Goal: Transaction & Acquisition: Purchase product/service

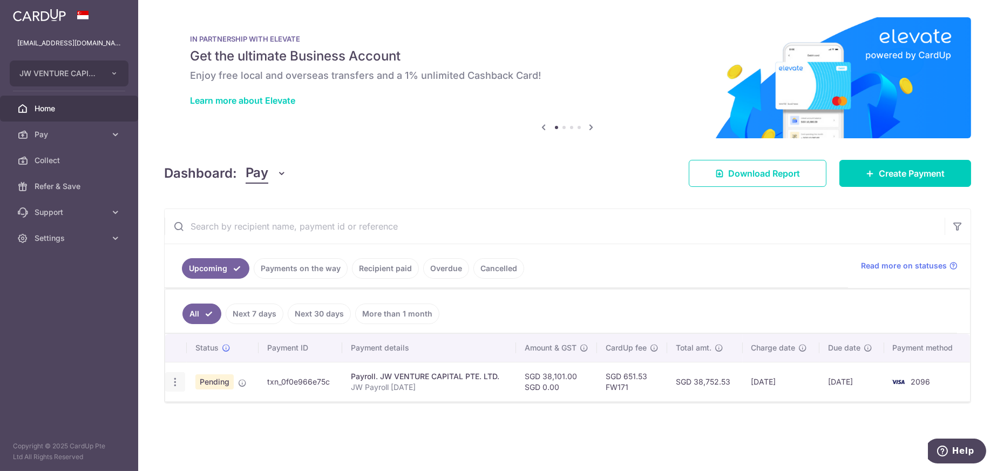
click at [172, 383] on icon "button" at bounding box center [174, 381] width 11 height 11
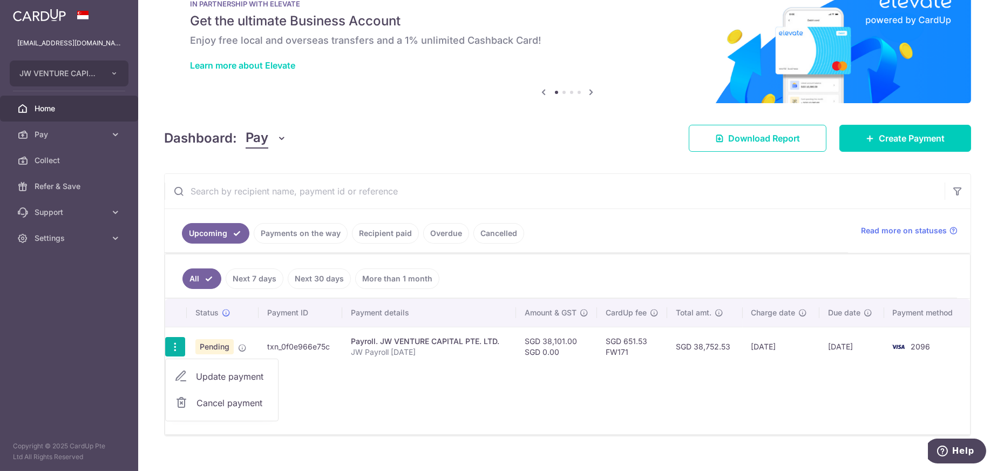
scroll to position [51, 0]
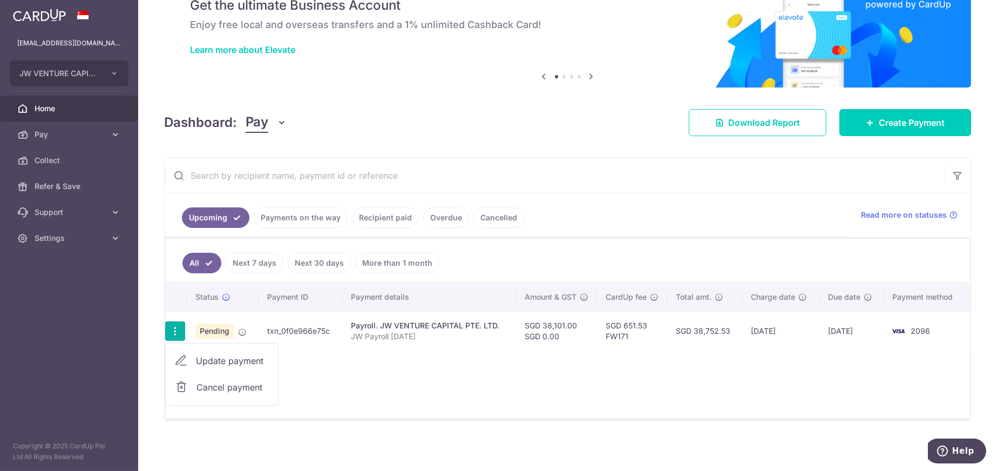
click at [382, 422] on div "× Pause Schedule Pause all future payments in this series Pause just this one p…" at bounding box center [567, 235] width 859 height 471
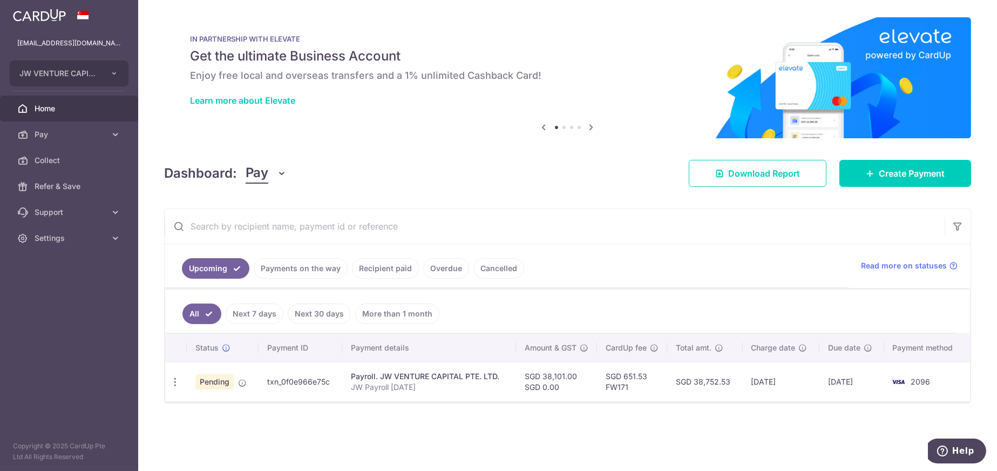
scroll to position [0, 0]
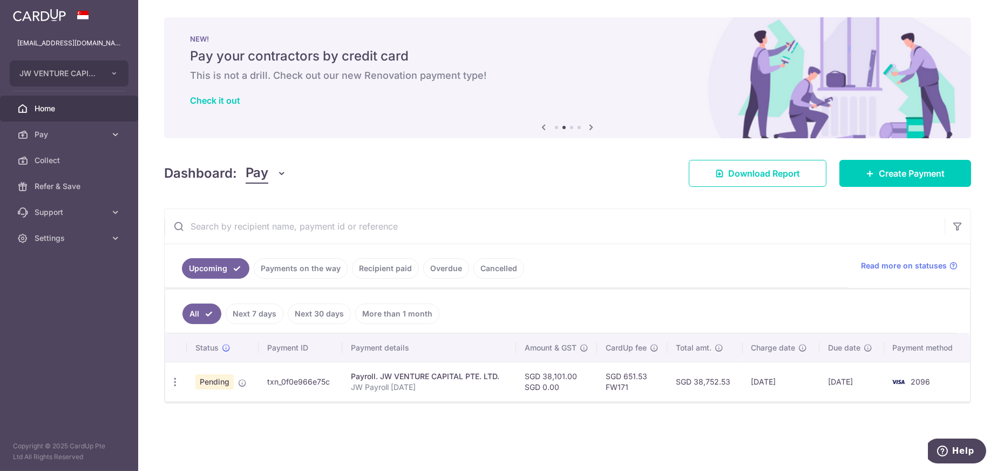
click at [453, 269] on link "Overdue" at bounding box center [446, 268] width 46 height 21
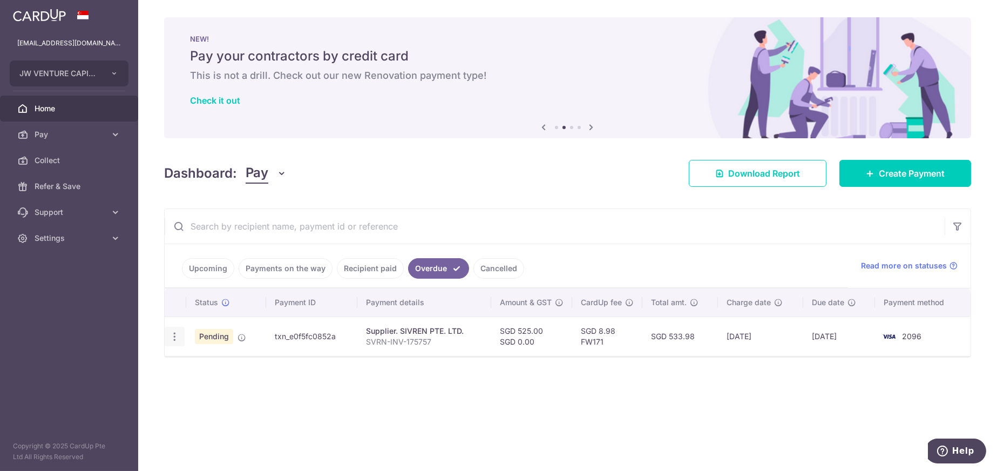
click at [169, 337] on icon "button" at bounding box center [174, 336] width 11 height 11
click at [589, 413] on div "Status Payment ID Payment details Amount & GST CardUp fee Total amt. Charge dat…" at bounding box center [568, 355] width 806 height 135
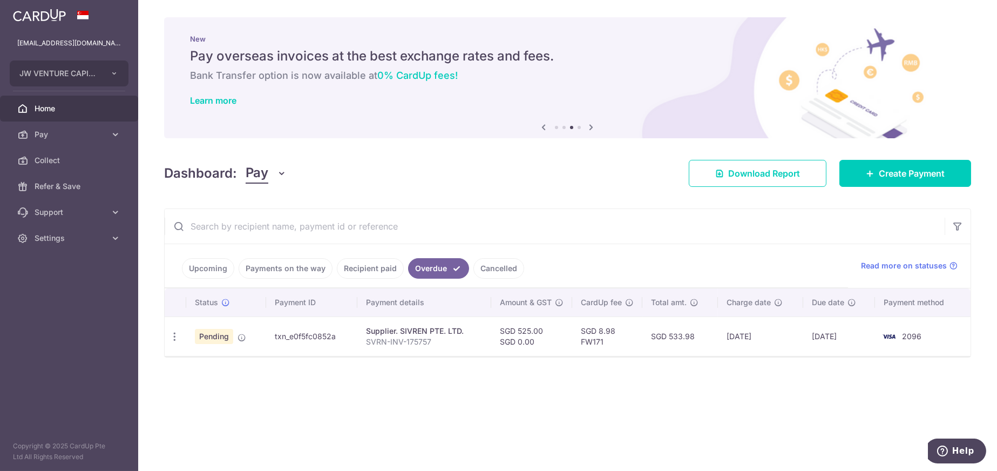
click at [484, 267] on link "Cancelled" at bounding box center [498, 268] width 51 height 21
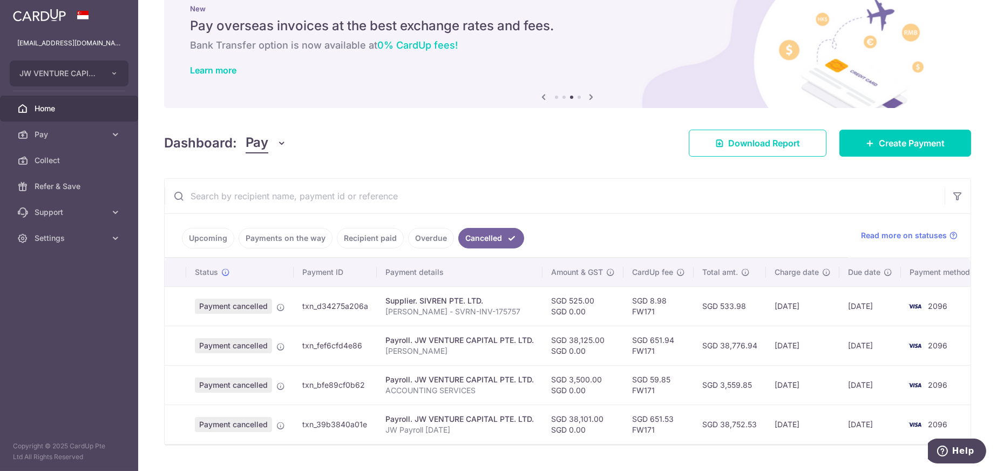
scroll to position [60, 0]
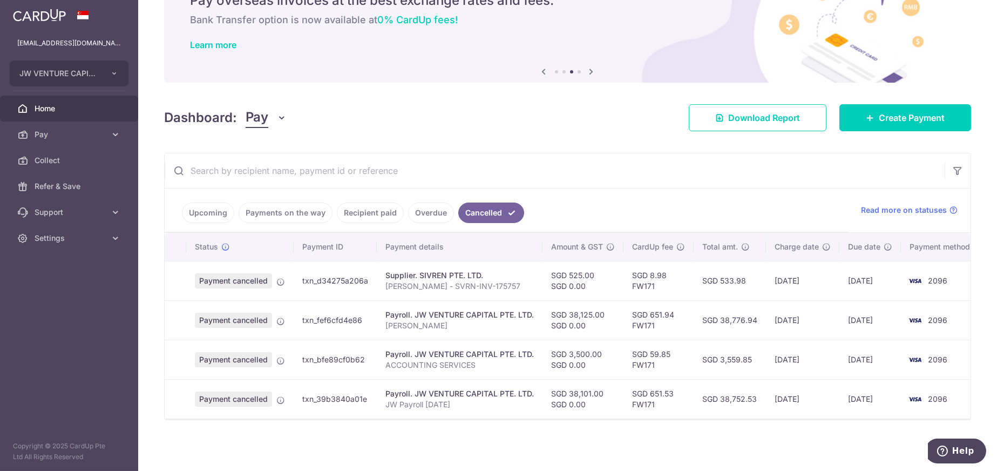
click at [419, 209] on link "Overdue" at bounding box center [431, 212] width 46 height 21
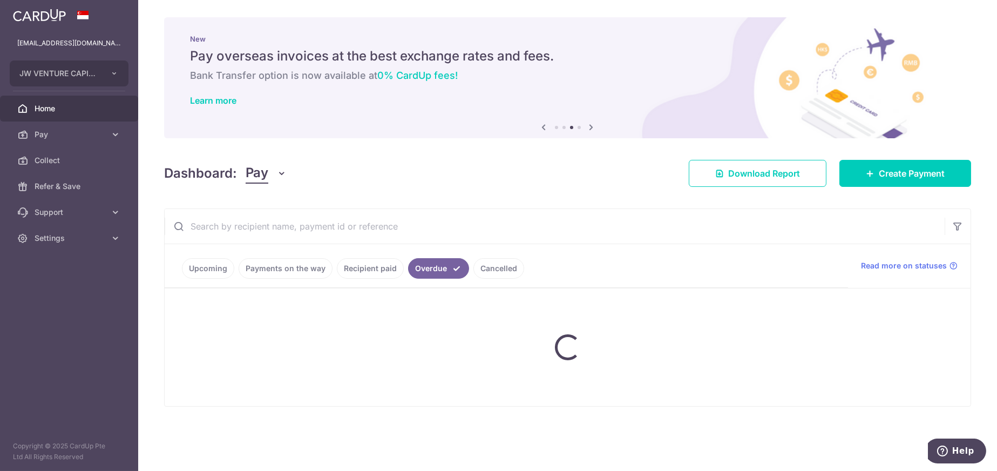
scroll to position [0, 0]
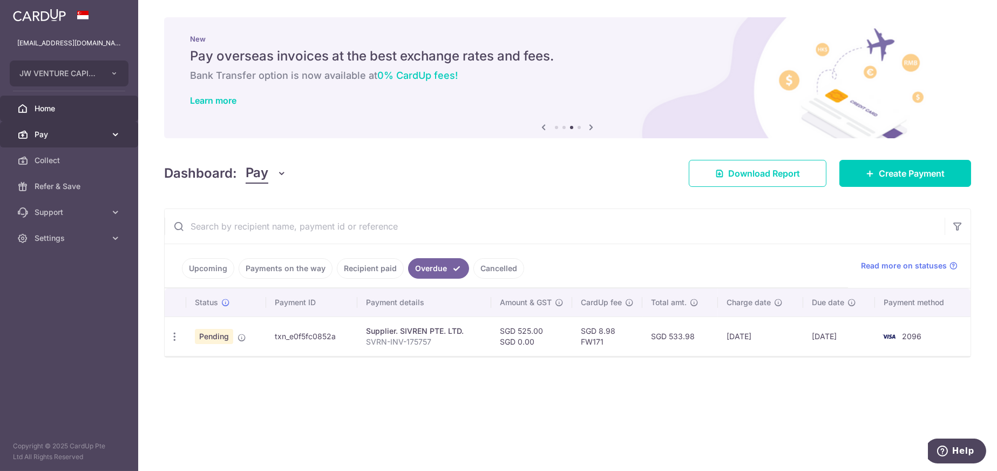
click at [75, 134] on span "Pay" at bounding box center [70, 134] width 71 height 11
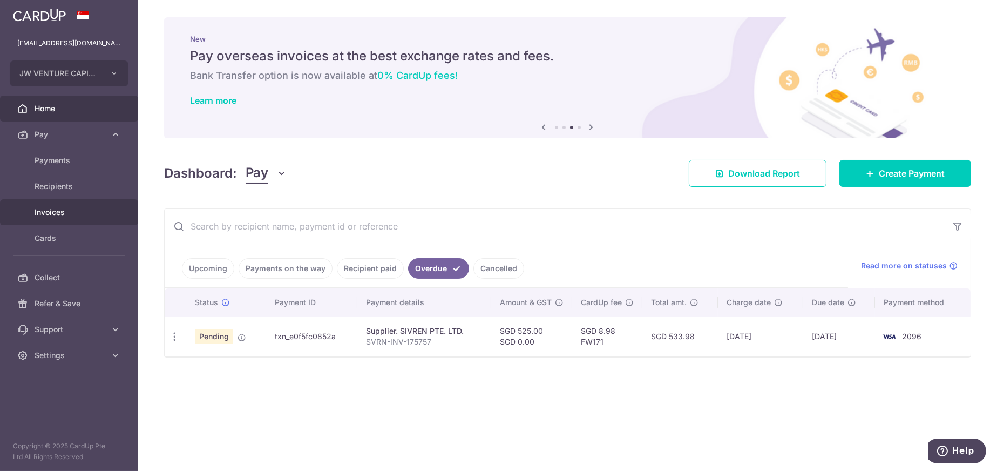
click at [43, 214] on span "Invoices" at bounding box center [70, 212] width 71 height 11
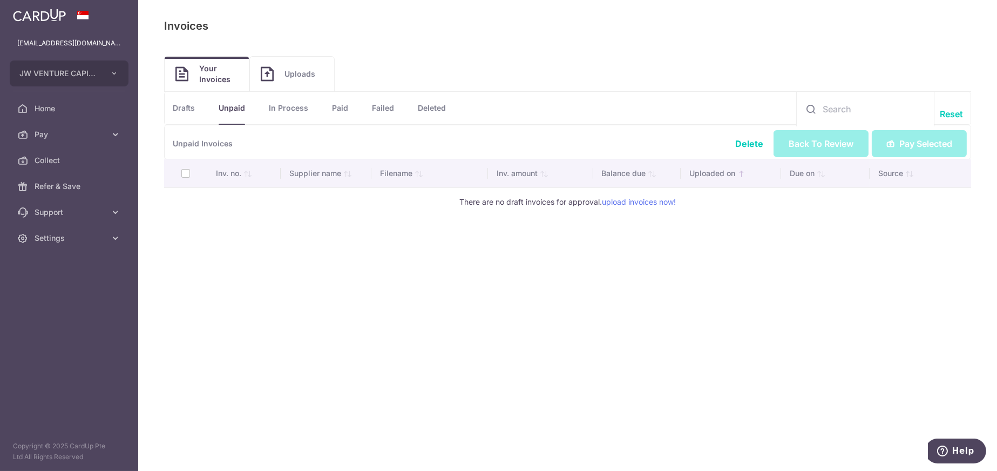
click at [288, 77] on span "Uploads" at bounding box center [303, 74] width 39 height 11
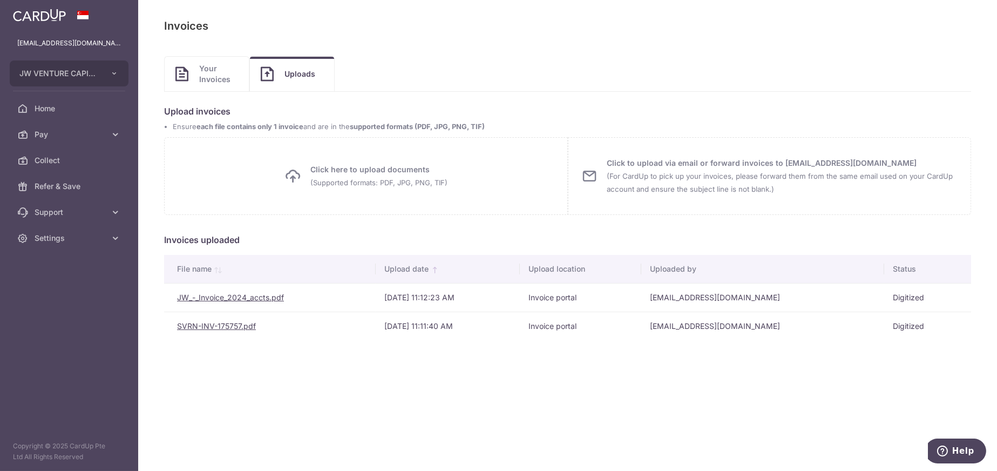
click at [216, 325] on link "SVRN-INV-175757.pdf" at bounding box center [216, 325] width 79 height 9
click at [226, 72] on span "Your Invoices" at bounding box center [218, 74] width 39 height 22
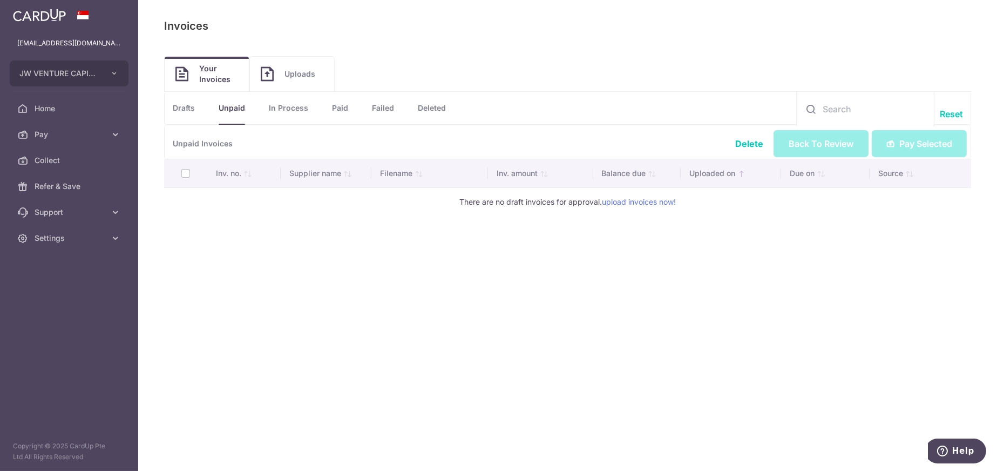
click at [310, 74] on span "Uploads" at bounding box center [303, 74] width 39 height 11
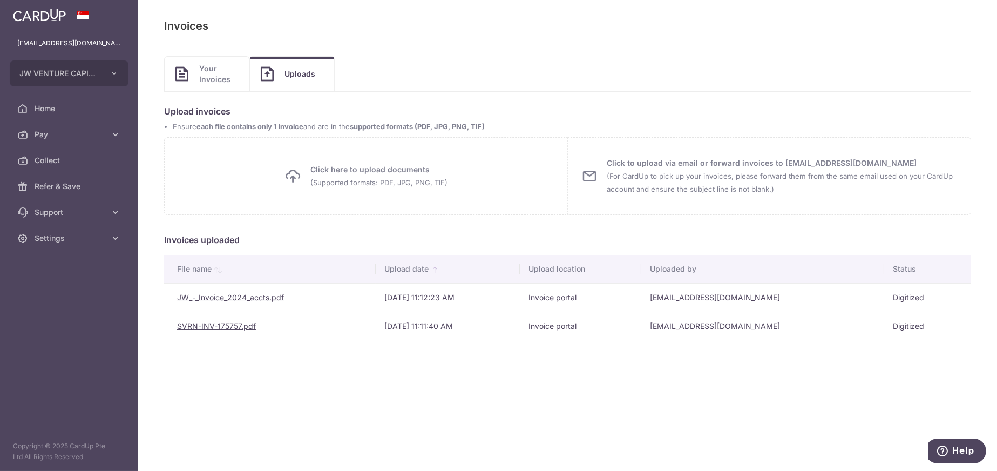
click at [205, 324] on link "SVRN-INV-175757.pdf" at bounding box center [216, 325] width 79 height 9
click at [212, 73] on span "Your Invoices" at bounding box center [218, 74] width 39 height 22
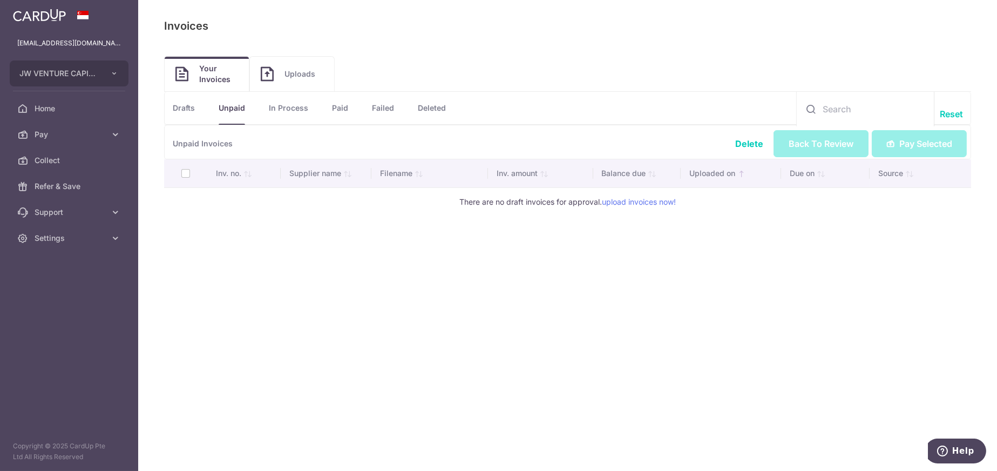
click at [436, 106] on link "Deleted" at bounding box center [432, 108] width 28 height 32
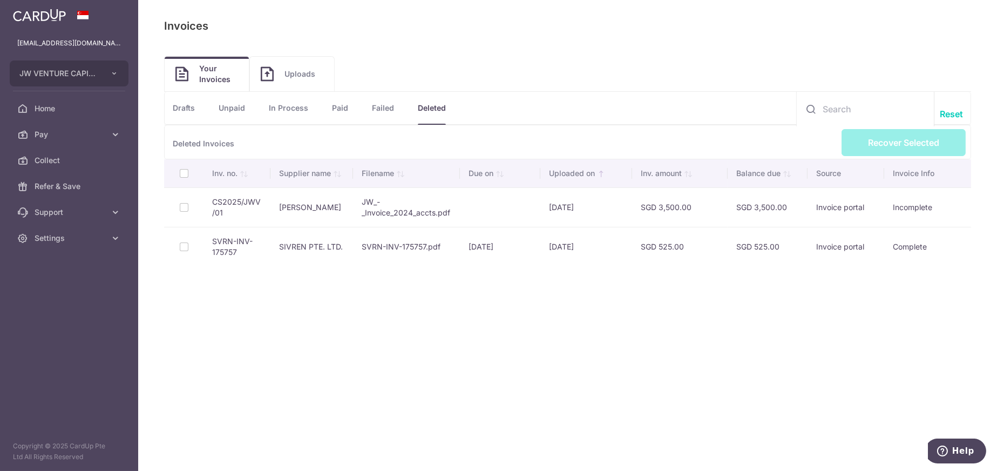
click at [185, 245] on td at bounding box center [183, 246] width 39 height 39
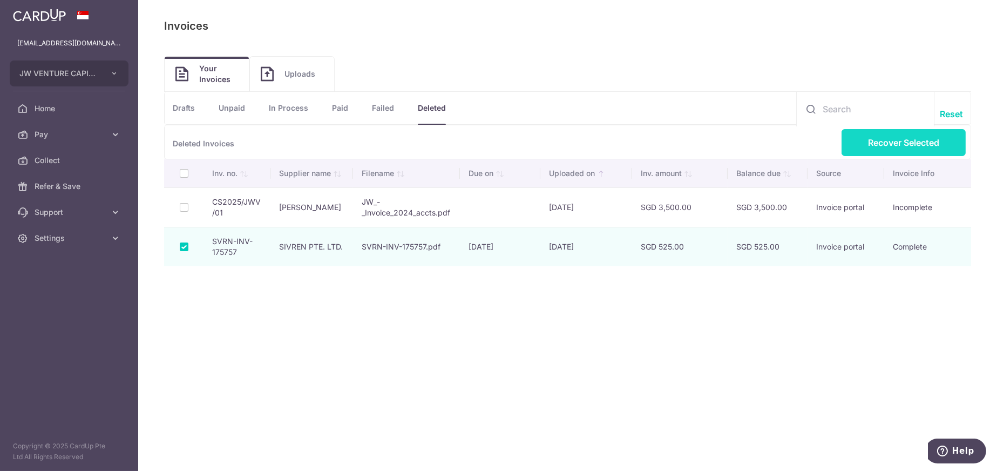
click at [900, 146] on link "Recover Selected" at bounding box center [903, 142] width 124 height 27
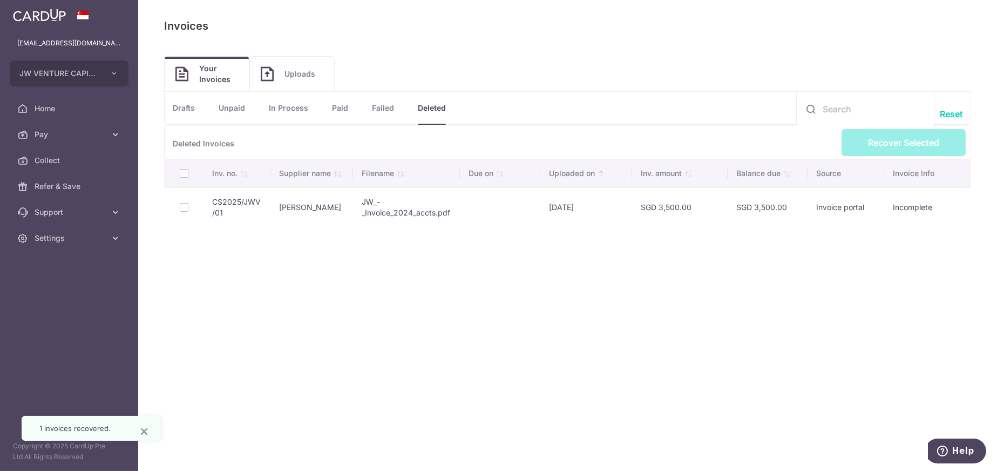
click at [235, 109] on link "Unpaid" at bounding box center [232, 108] width 26 height 32
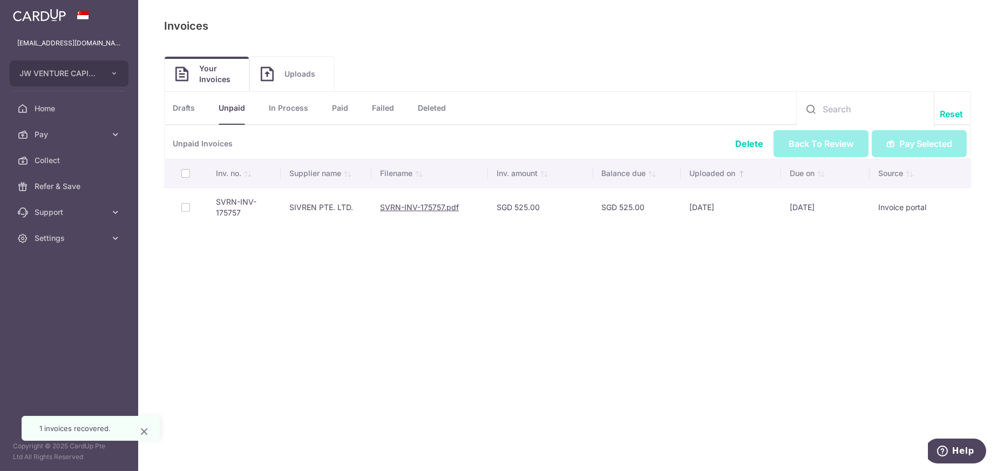
click at [431, 262] on div "Payables: Invoices Invoices Upload Invoices Your Invoices Uploads Deleted Draft…" at bounding box center [567, 235] width 859 height 471
click at [183, 207] on td at bounding box center [185, 206] width 43 height 39
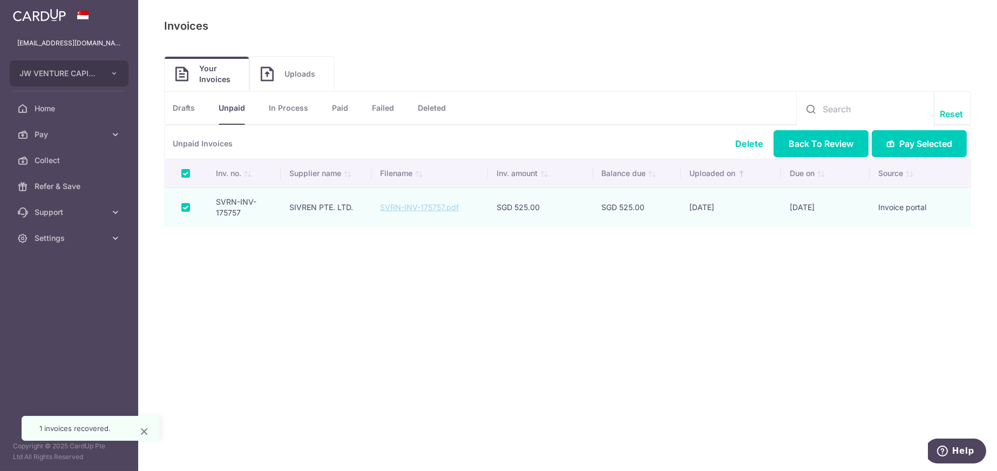
click at [842, 288] on div "Payables: Invoices Invoices Upload Invoices Your Invoices Uploads Deleted Draft…" at bounding box center [567, 235] width 859 height 471
click at [903, 149] on span "Pay Selected" at bounding box center [925, 143] width 53 height 13
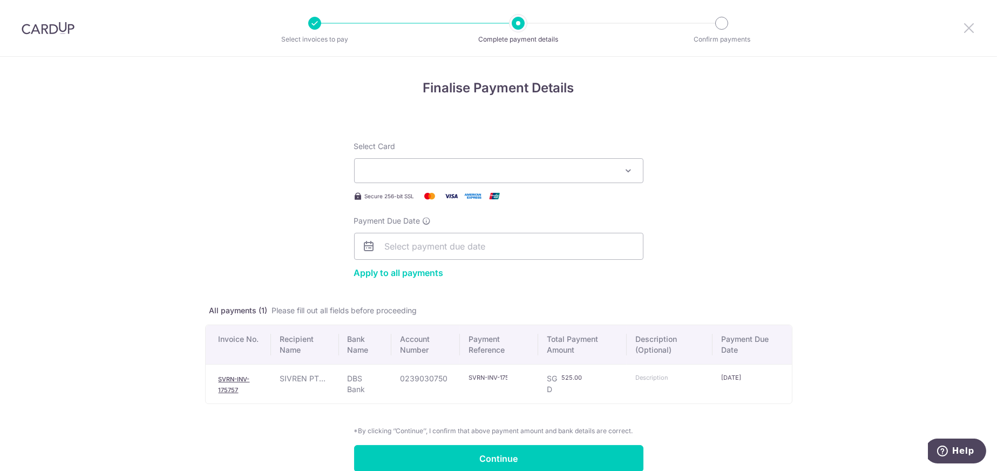
click at [967, 30] on icon at bounding box center [968, 27] width 13 height 13
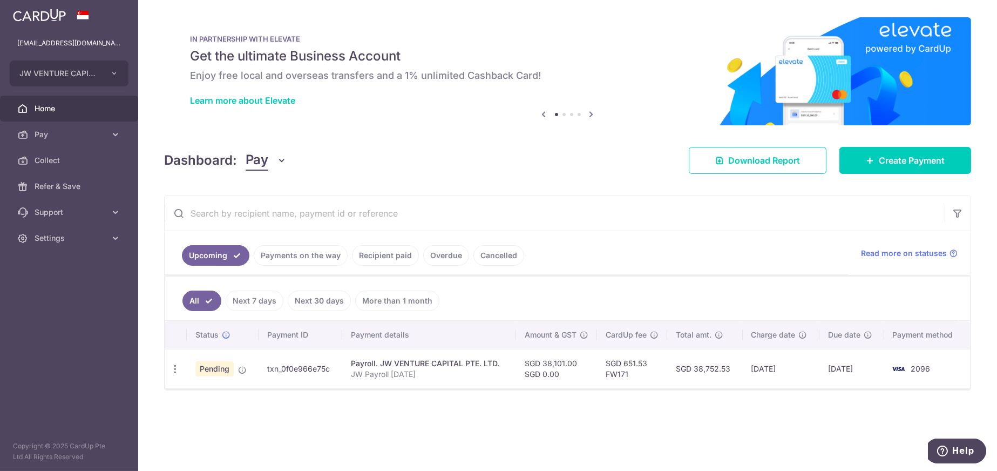
click at [310, 257] on link "Payments on the way" at bounding box center [301, 255] width 94 height 21
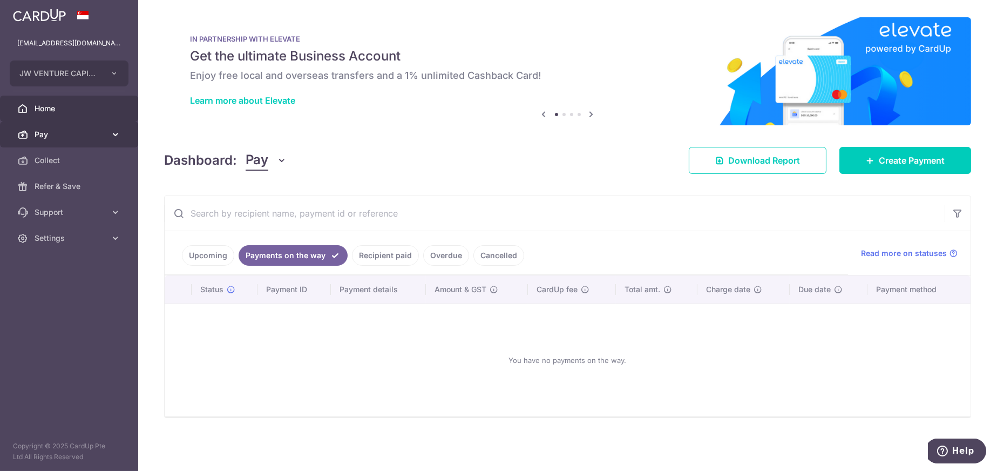
click at [66, 139] on span "Pay" at bounding box center [70, 134] width 71 height 11
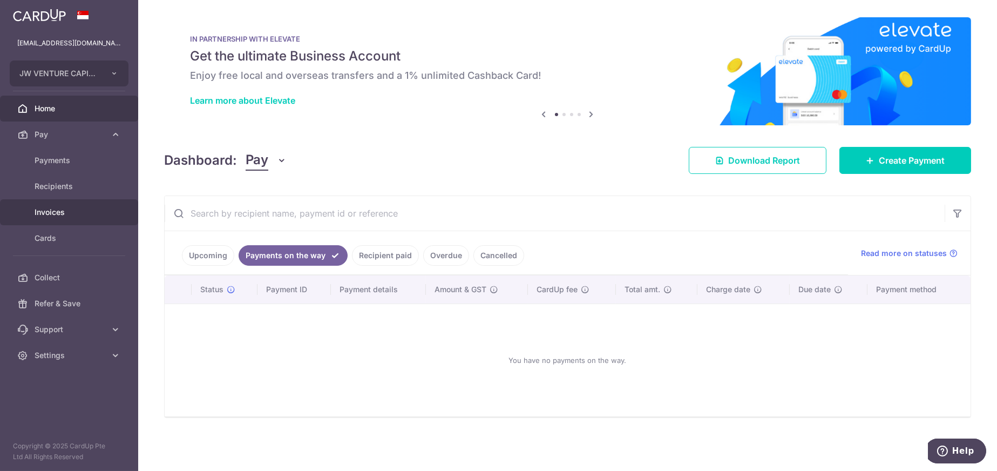
click at [49, 206] on link "Invoices" at bounding box center [69, 212] width 138 height 26
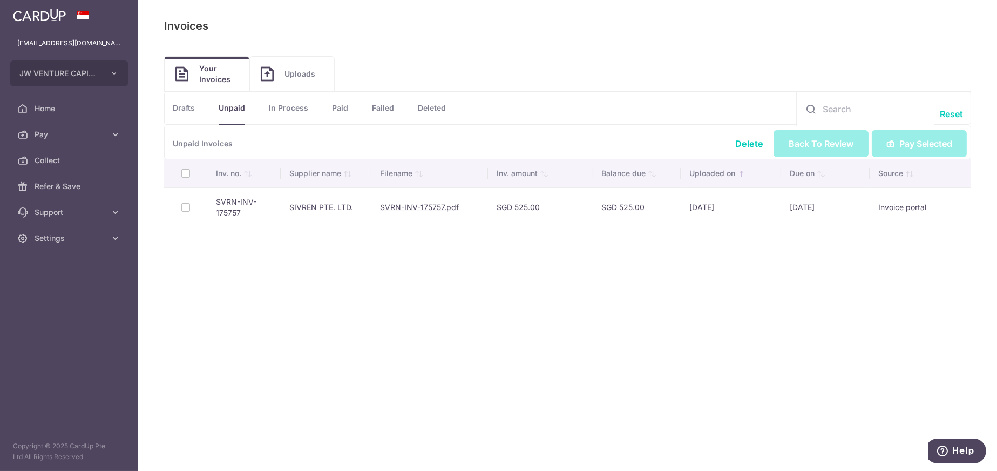
click at [295, 102] on link "In Process" at bounding box center [288, 108] width 39 height 32
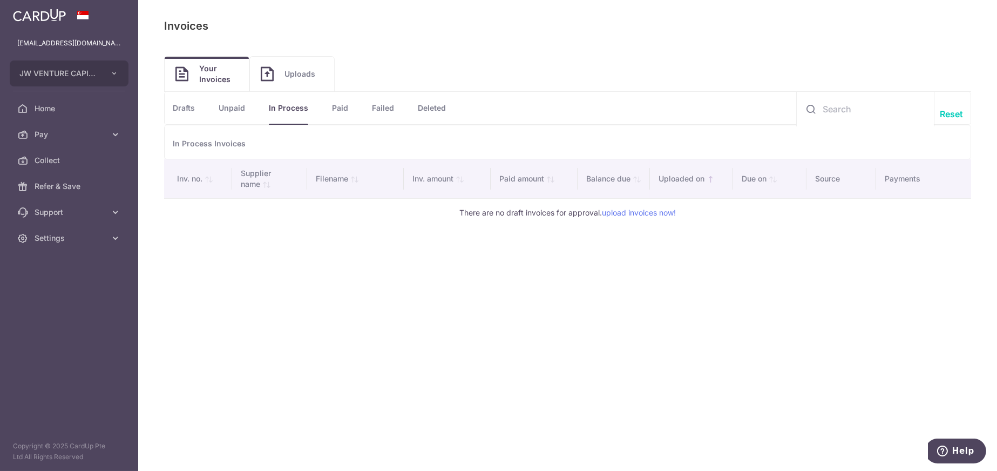
click at [342, 109] on link "Paid" at bounding box center [340, 108] width 16 height 32
click at [388, 108] on link "Failed" at bounding box center [383, 108] width 22 height 32
click at [282, 110] on link "In Process" at bounding box center [288, 108] width 39 height 32
click at [39, 102] on link "Home" at bounding box center [69, 109] width 138 height 26
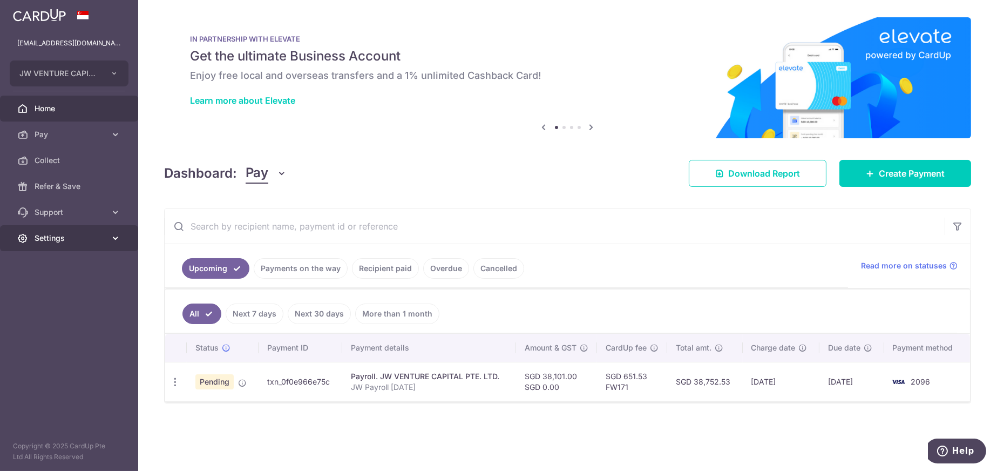
click at [66, 246] on link "Settings" at bounding box center [69, 238] width 138 height 26
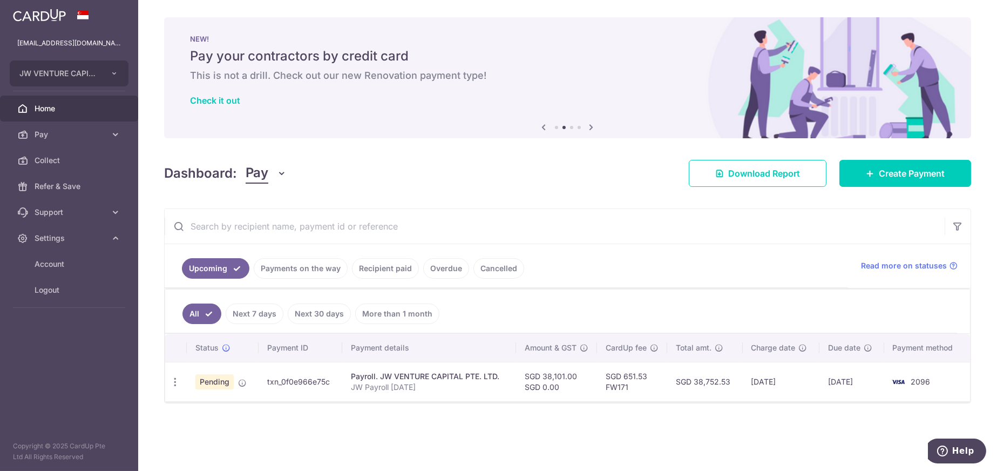
click at [438, 269] on link "Overdue" at bounding box center [446, 268] width 46 height 21
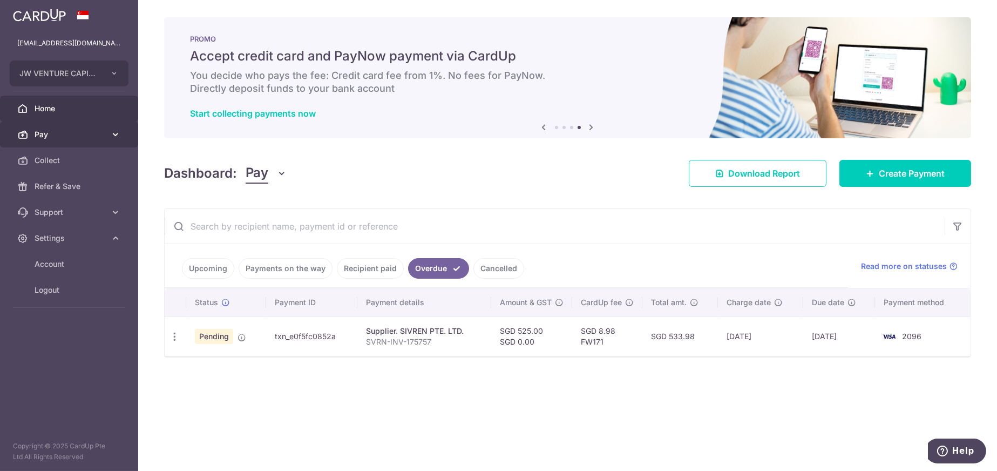
click at [53, 138] on span "Pay" at bounding box center [70, 134] width 71 height 11
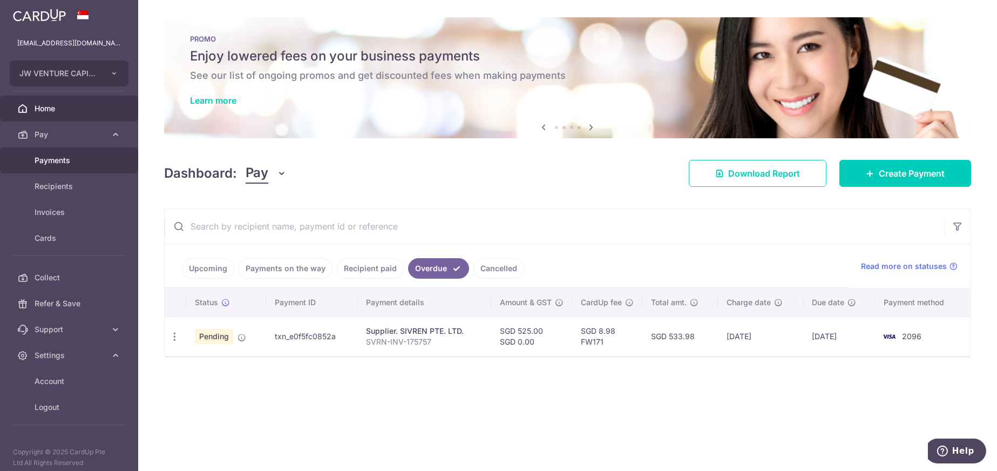
click at [54, 159] on span "Payments" at bounding box center [70, 160] width 71 height 11
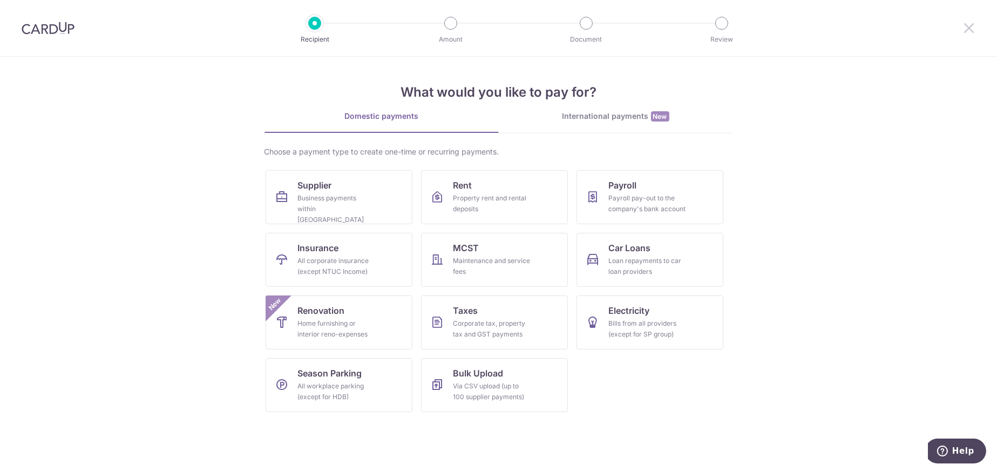
click at [963, 28] on icon at bounding box center [968, 27] width 13 height 13
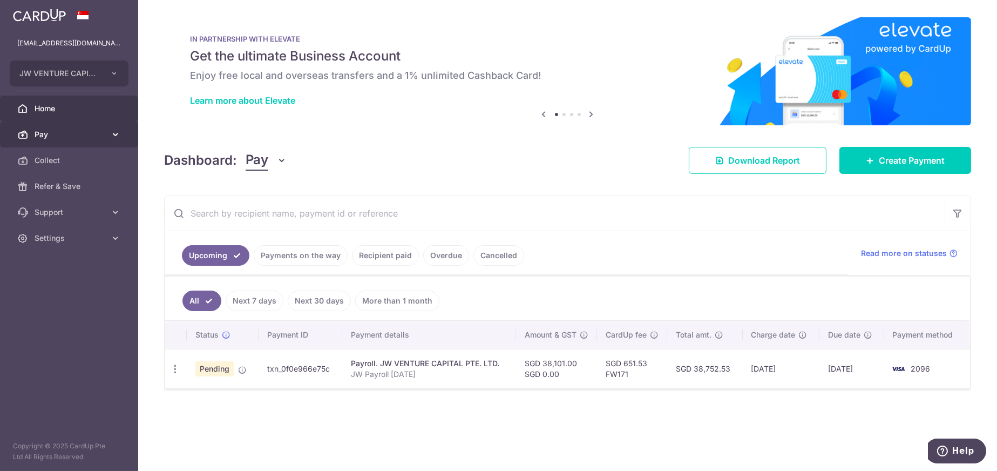
click at [47, 140] on link "Pay" at bounding box center [69, 134] width 138 height 26
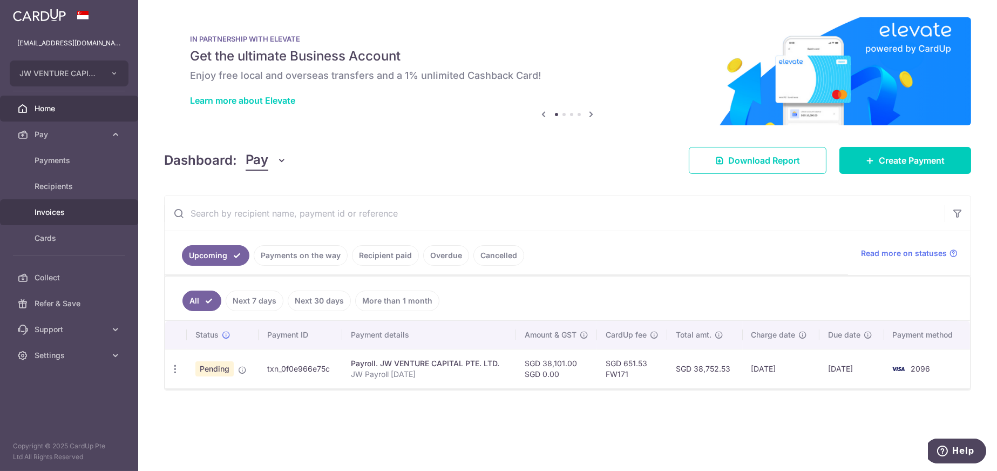
click at [56, 216] on span "Invoices" at bounding box center [70, 212] width 71 height 11
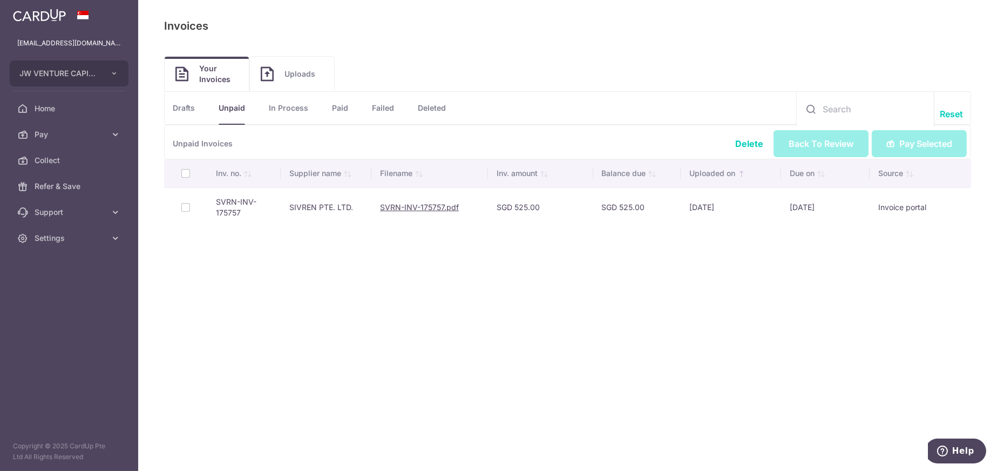
click at [177, 207] on td at bounding box center [185, 206] width 43 height 39
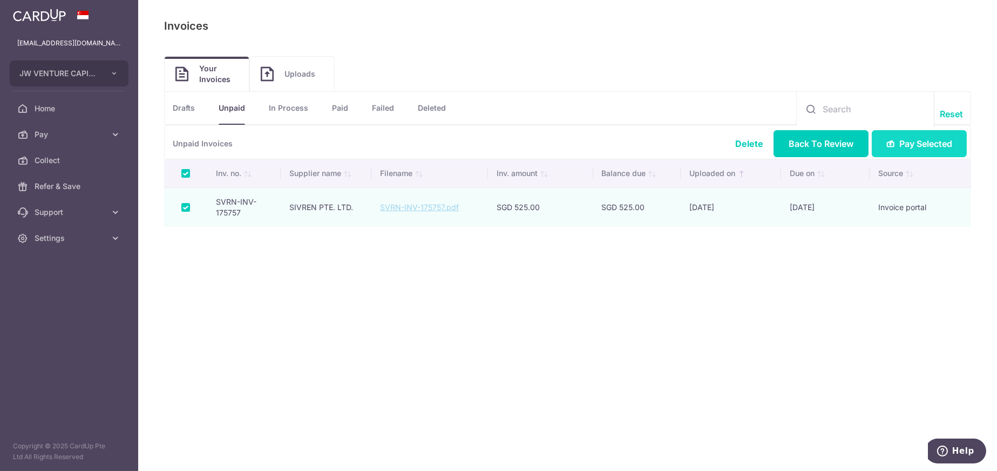
click at [918, 145] on span "Pay Selected" at bounding box center [925, 143] width 53 height 13
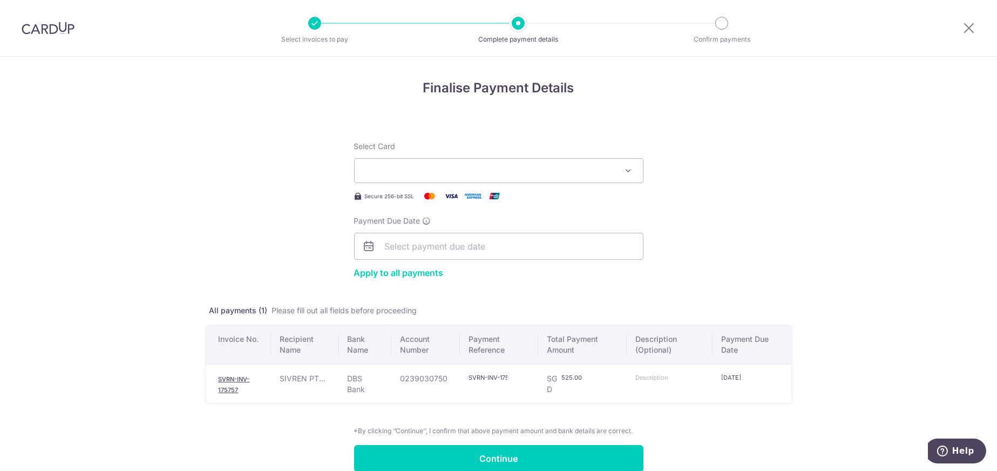
click at [533, 164] on button "Select Card" at bounding box center [498, 170] width 289 height 25
click at [399, 245] on span "**** 2096" at bounding box center [410, 246] width 42 height 13
click at [468, 242] on input "Payment Due Date" at bounding box center [498, 248] width 289 height 27
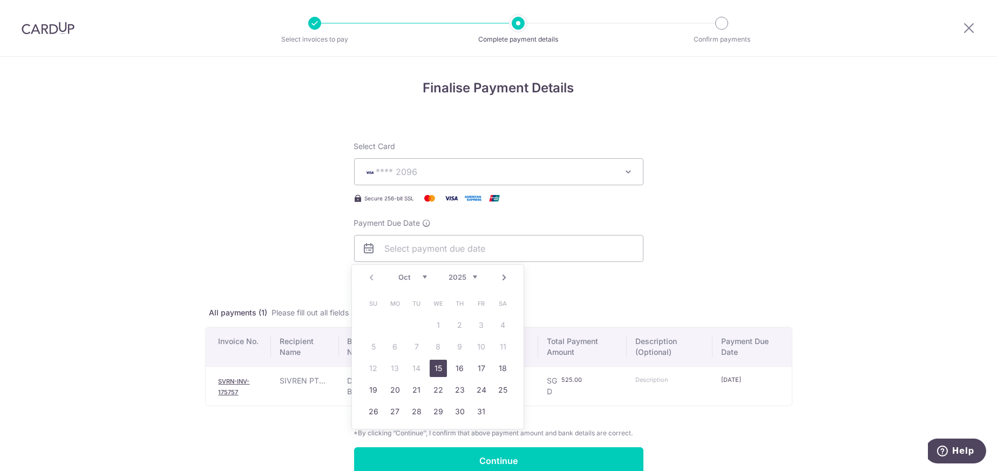
click at [444, 367] on link "15" at bounding box center [438, 367] width 17 height 17
type input "[DATE]"
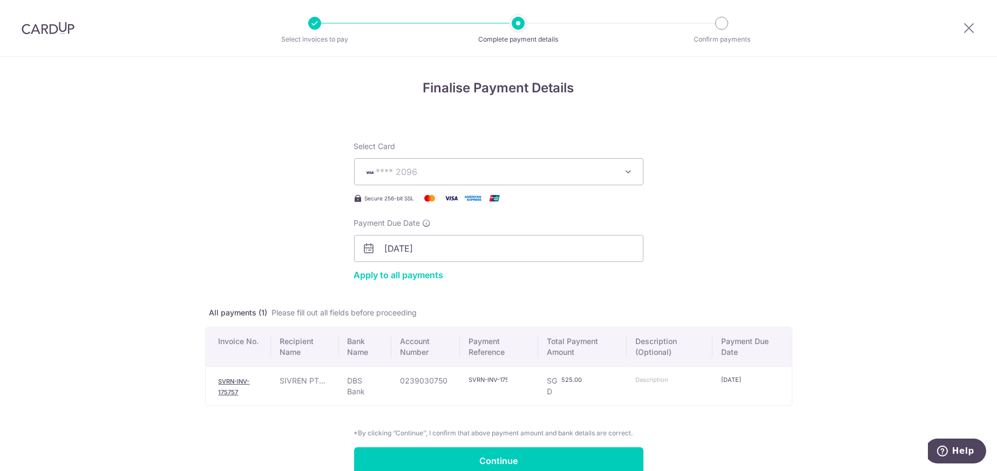
scroll to position [53, 0]
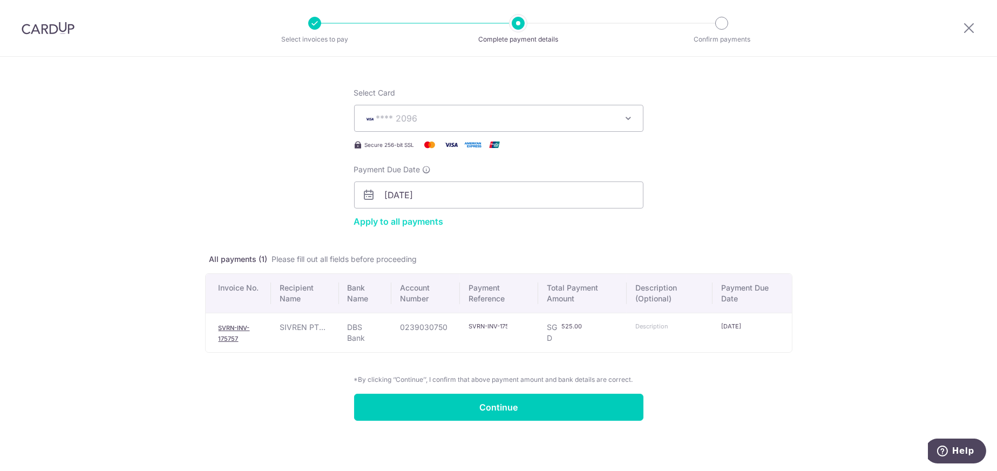
click at [412, 220] on link "Apply to all payments" at bounding box center [399, 221] width 90 height 11
type input "15/10/2025"
click at [191, 332] on div "Finalise Payment Details Select Card **** 2096 Add credit card Your Cards **** …" at bounding box center [498, 237] width 997 height 468
click at [206, 332] on td "SVRN-INV-175757" at bounding box center [238, 331] width 65 height 39
click at [228, 331] on td "SVRN-INV-175757" at bounding box center [238, 331] width 65 height 39
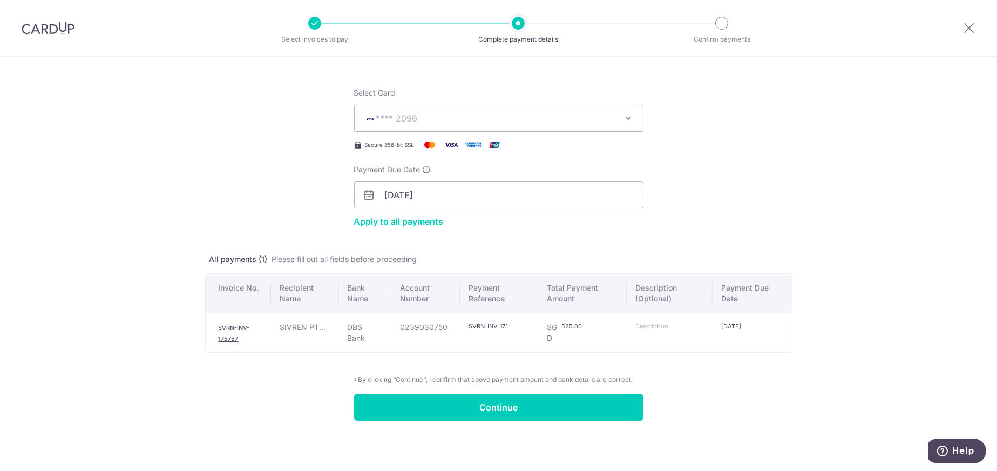
click at [233, 326] on link "SVRN-INV-175757" at bounding box center [234, 333] width 31 height 18
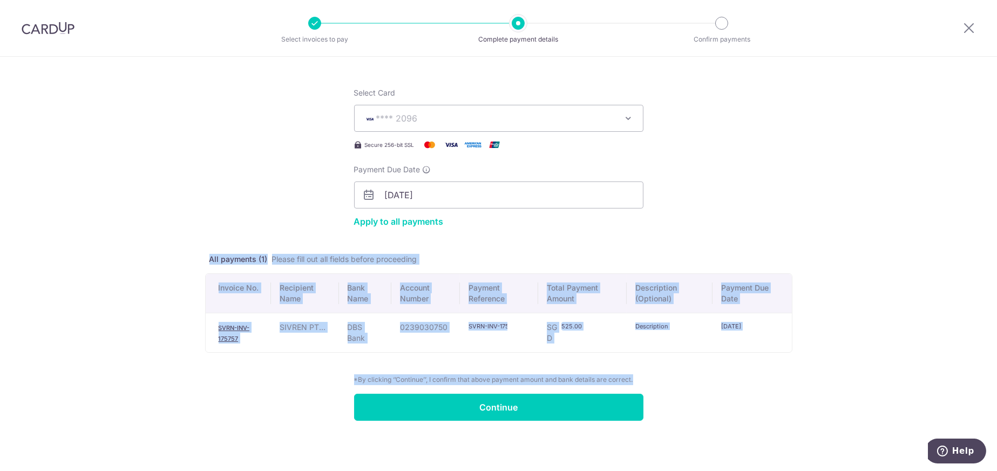
drag, startPoint x: 530, startPoint y: 390, endPoint x: 735, endPoint y: 201, distance: 279.2
click at [644, 227] on form "Select Card **** 2096 Add credit card Your Cards **** 2096 Apply to all payment…" at bounding box center [498, 247] width 587 height 346
click at [758, 191] on form "Select Card **** 2096 Add credit card Your Cards **** 2096 Apply to all payment…" at bounding box center [498, 247] width 587 height 346
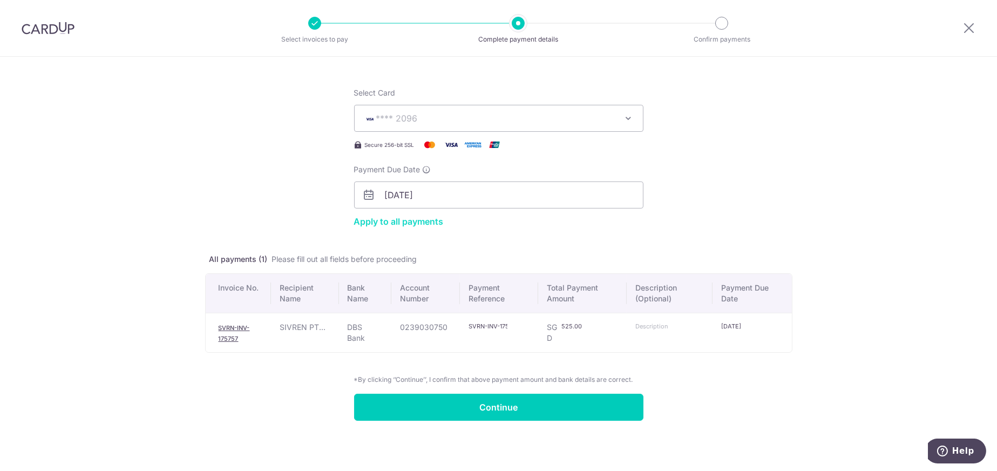
click at [404, 221] on link "Apply to all payments" at bounding box center [399, 221] width 90 height 11
click at [491, 411] on input "Continue" at bounding box center [498, 406] width 289 height 27
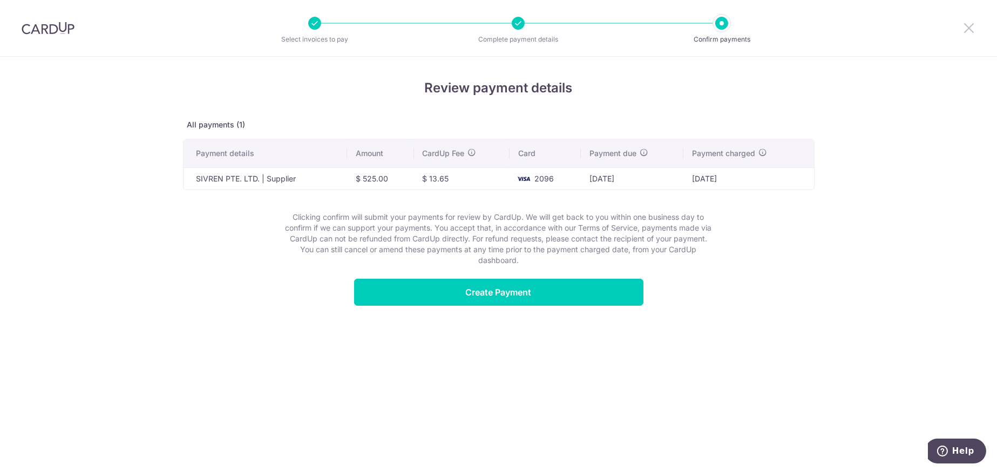
click at [966, 26] on icon at bounding box center [968, 27] width 13 height 13
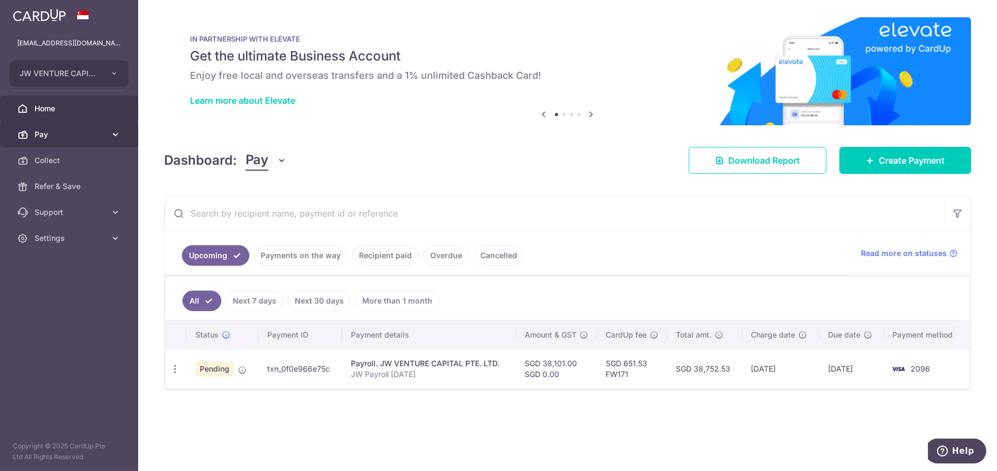
click at [37, 140] on link "Pay" at bounding box center [69, 134] width 138 height 26
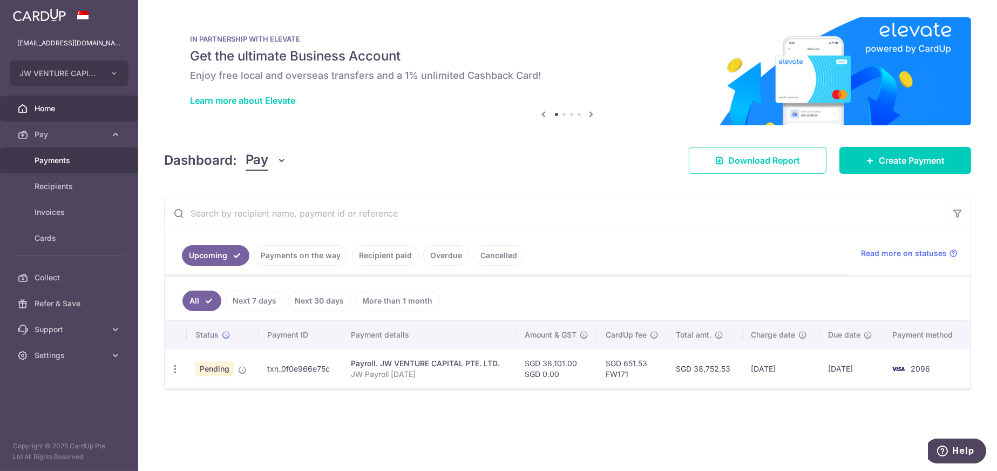
click at [57, 159] on span "Payments" at bounding box center [70, 160] width 71 height 11
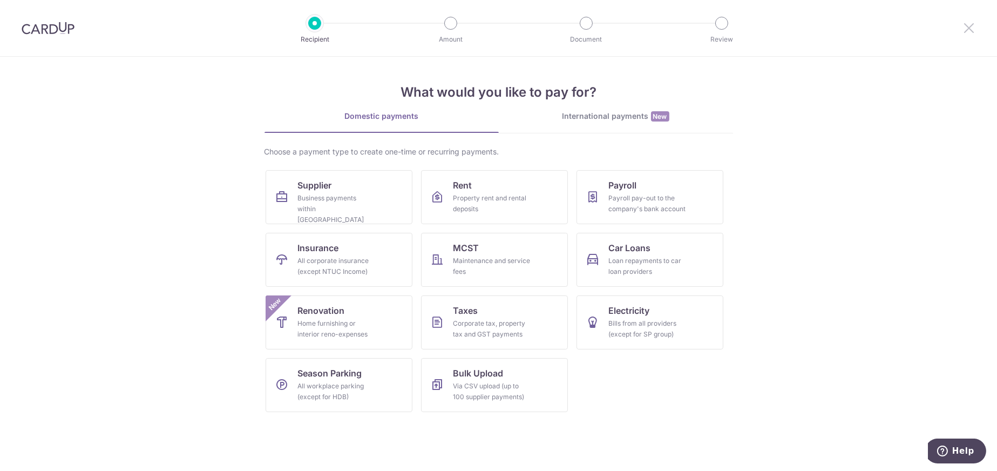
click at [967, 24] on icon at bounding box center [968, 27] width 13 height 13
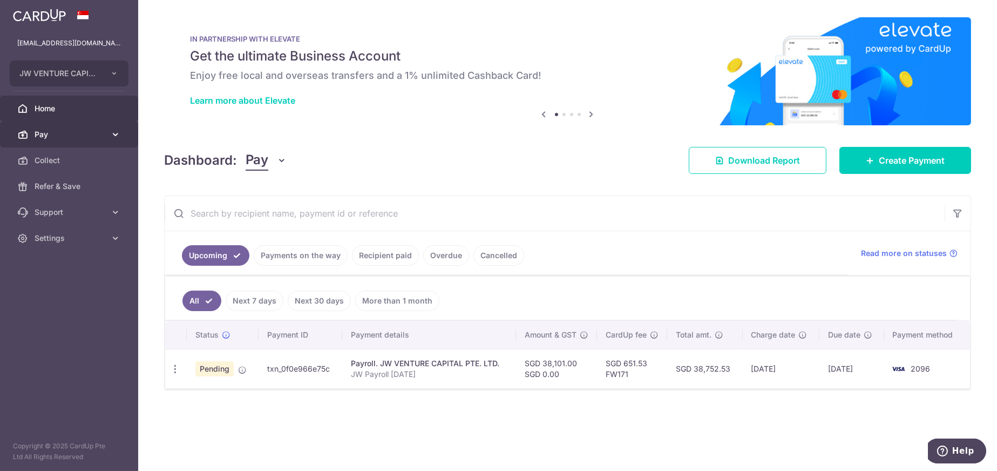
click at [52, 137] on span "Pay" at bounding box center [70, 134] width 71 height 11
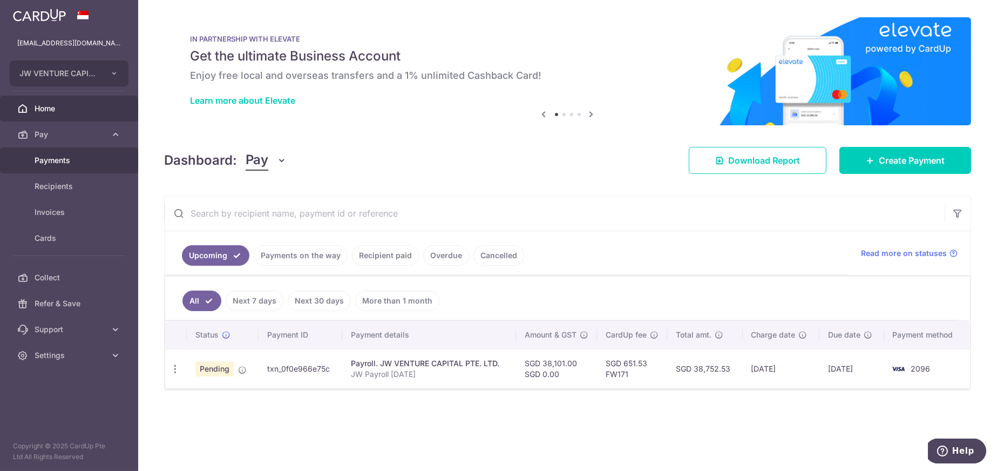
click at [68, 156] on span "Payments" at bounding box center [70, 160] width 71 height 11
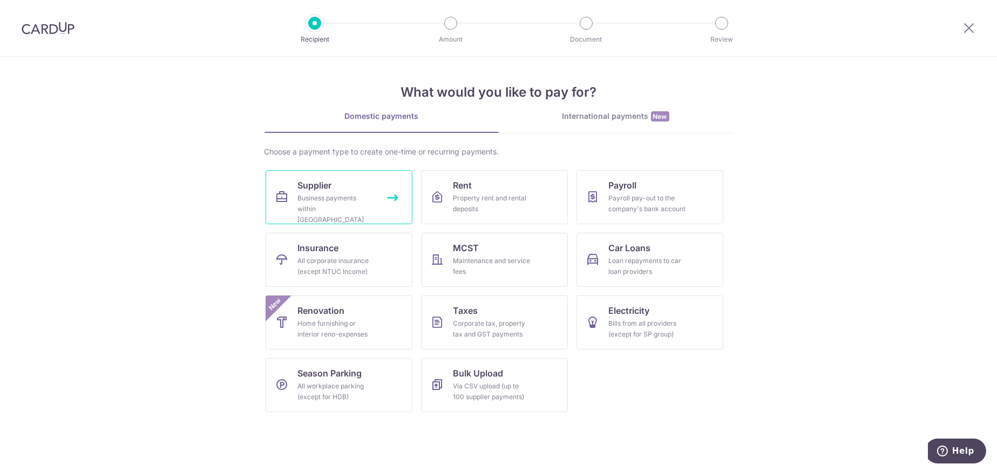
click at [342, 188] on link "Supplier Business payments within Singapore" at bounding box center [339, 197] width 147 height 54
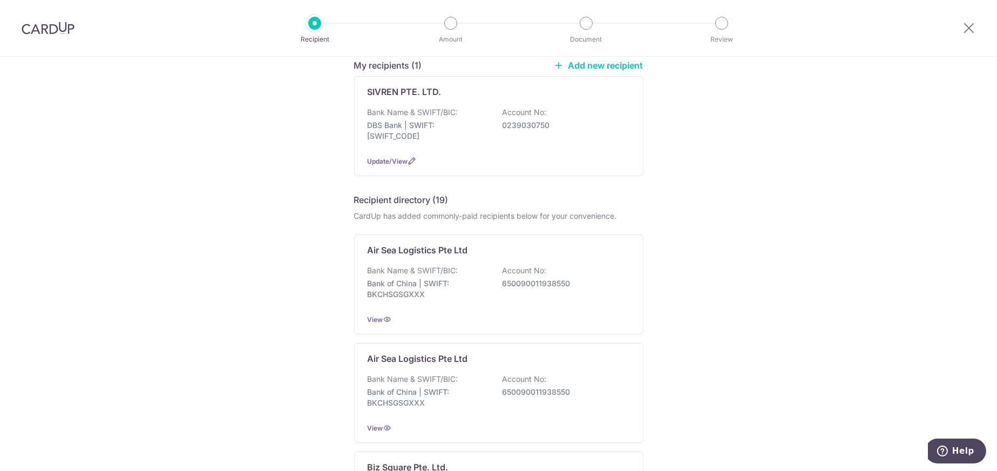
scroll to position [108, 0]
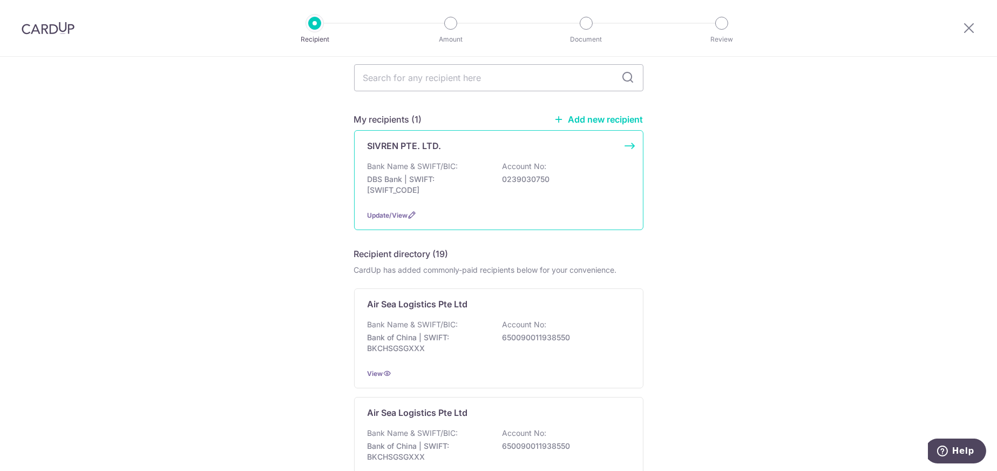
click at [574, 147] on div "SIVREN PTE. LTD. Bank Name & SWIFT/BIC: DBS Bank | SWIFT: [SWIFT_CODE] Account …" at bounding box center [498, 180] width 289 height 100
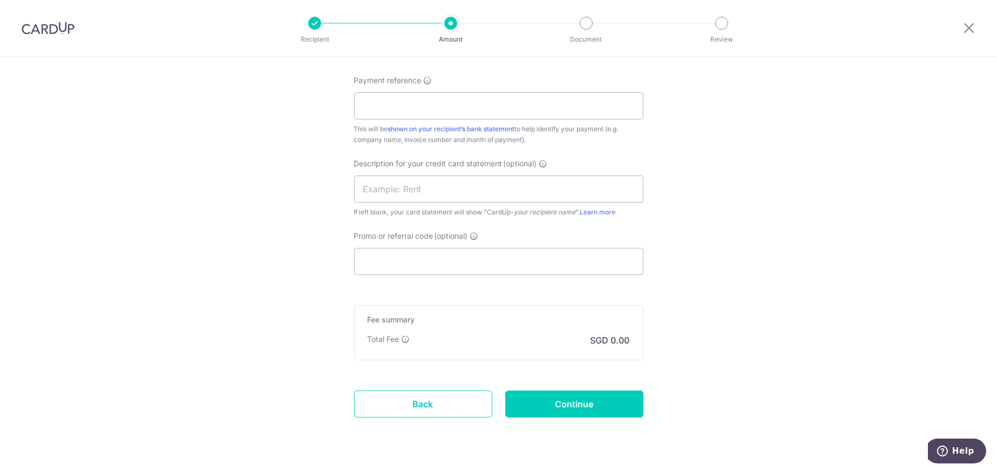
scroll to position [634, 0]
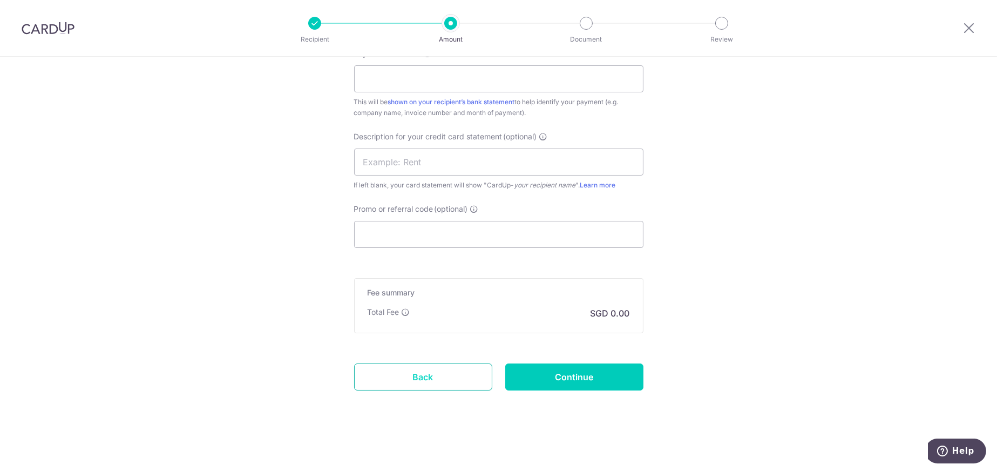
click at [423, 373] on link "Back" at bounding box center [423, 376] width 138 height 27
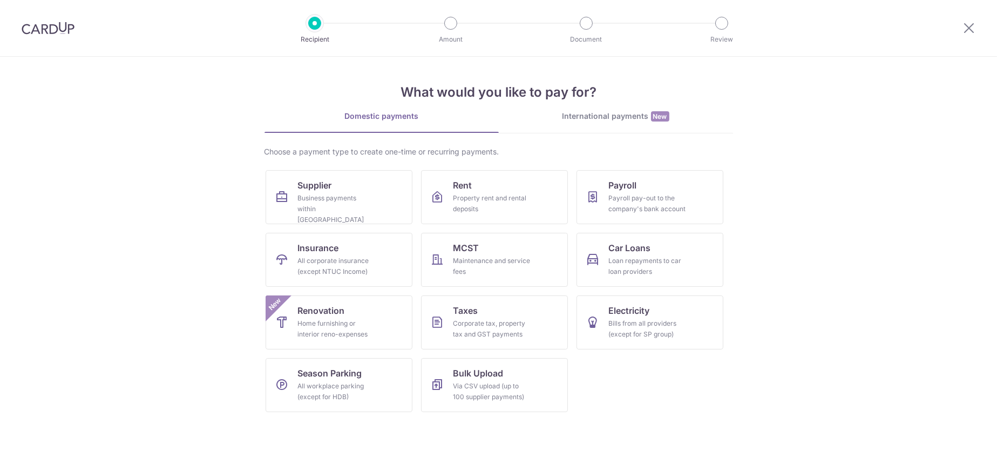
click at [461, 22] on li "Document" at bounding box center [524, 23] width 135 height 13
click at [968, 26] on icon at bounding box center [968, 27] width 13 height 13
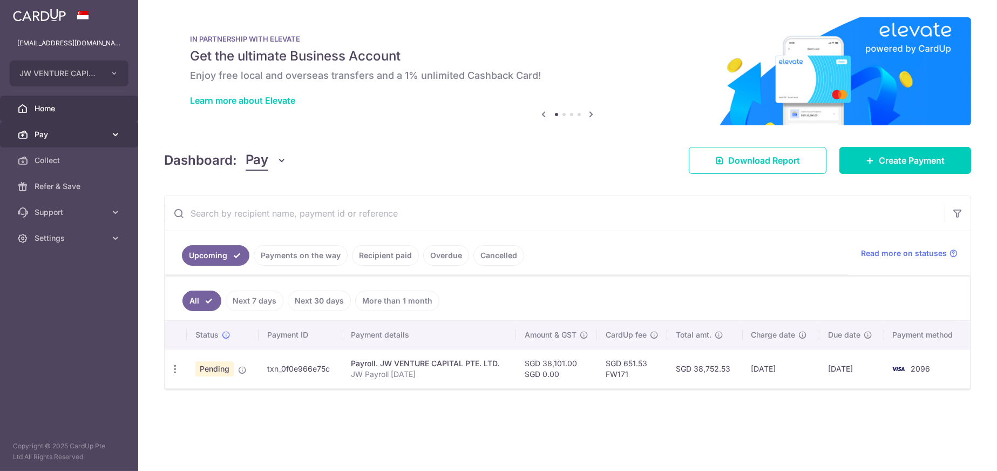
click at [68, 131] on span "Pay" at bounding box center [70, 134] width 71 height 11
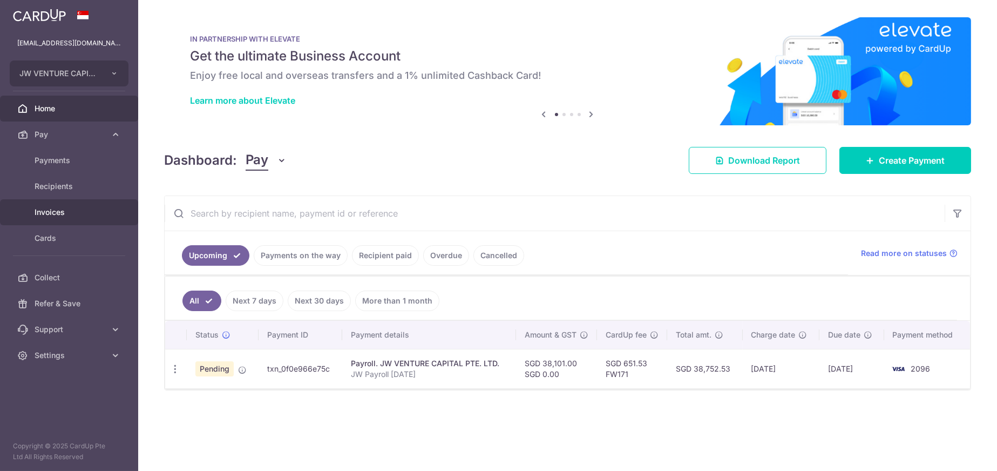
click at [47, 214] on span "Invoices" at bounding box center [70, 212] width 71 height 11
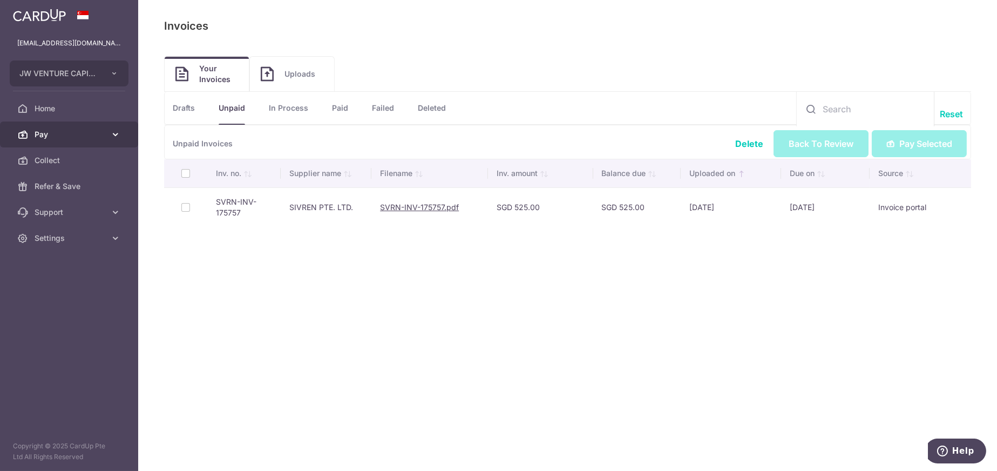
click at [63, 137] on span "Pay" at bounding box center [70, 134] width 71 height 11
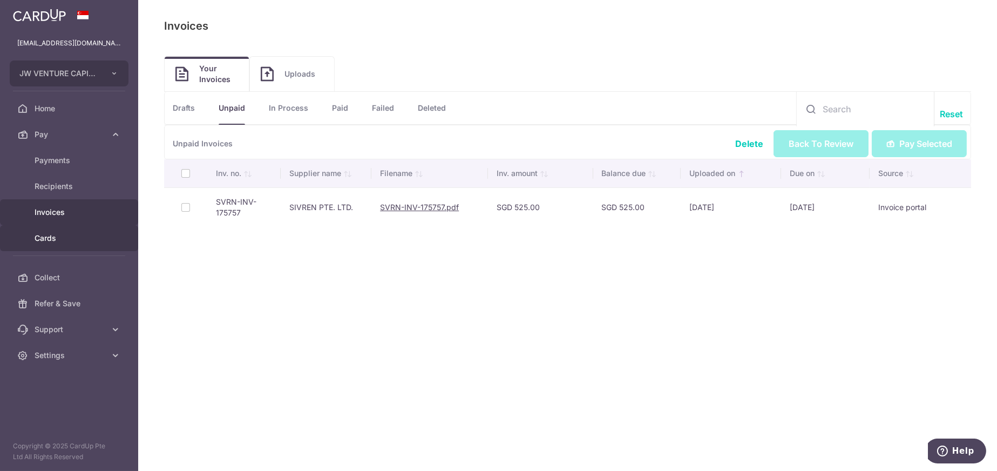
click at [44, 237] on span "Cards" at bounding box center [70, 238] width 71 height 11
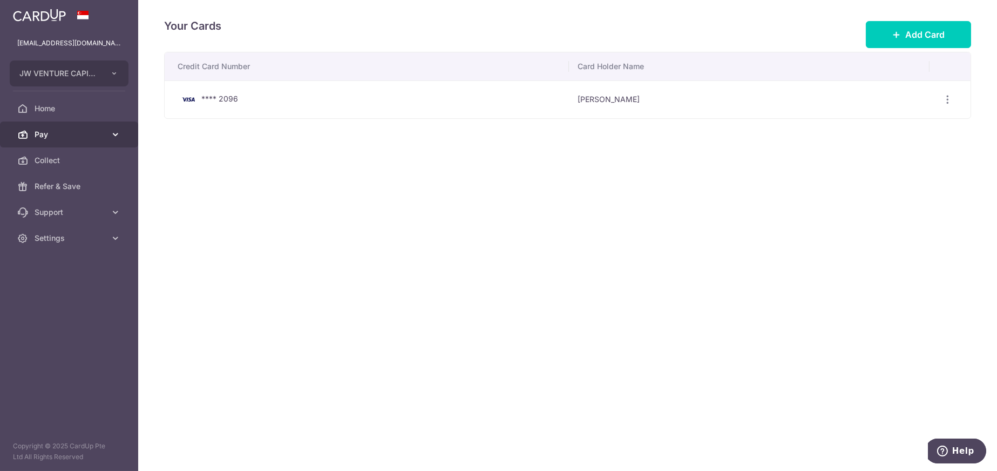
click at [58, 138] on span "Pay" at bounding box center [70, 134] width 71 height 11
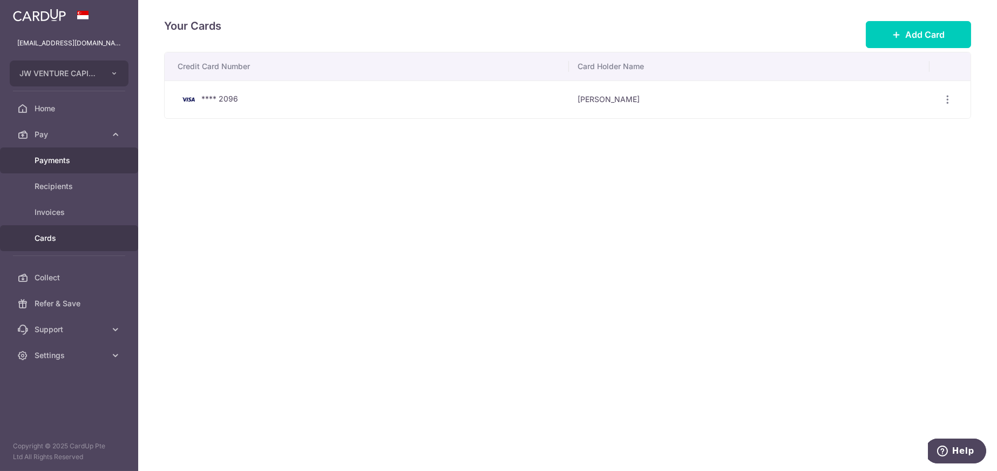
click at [55, 161] on span "Payments" at bounding box center [70, 160] width 71 height 11
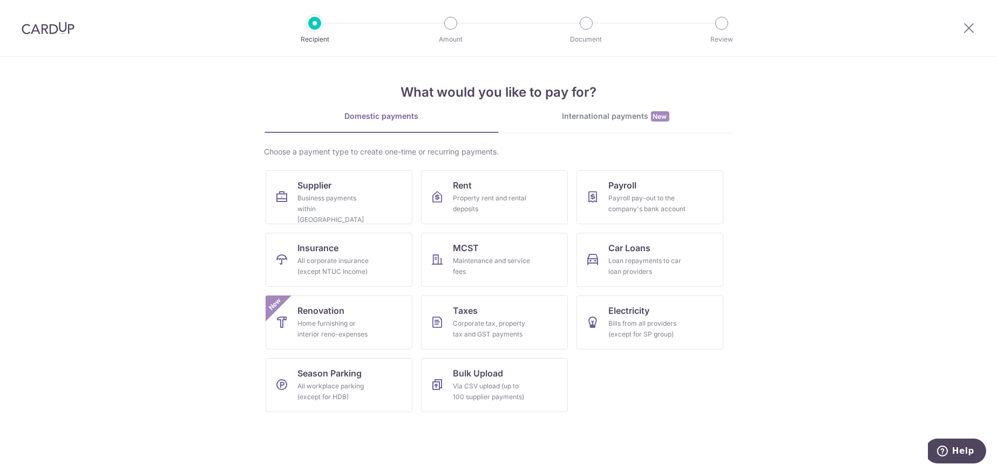
click at [450, 26] on div at bounding box center [450, 23] width 13 height 13
click at [971, 28] on icon at bounding box center [968, 27] width 13 height 13
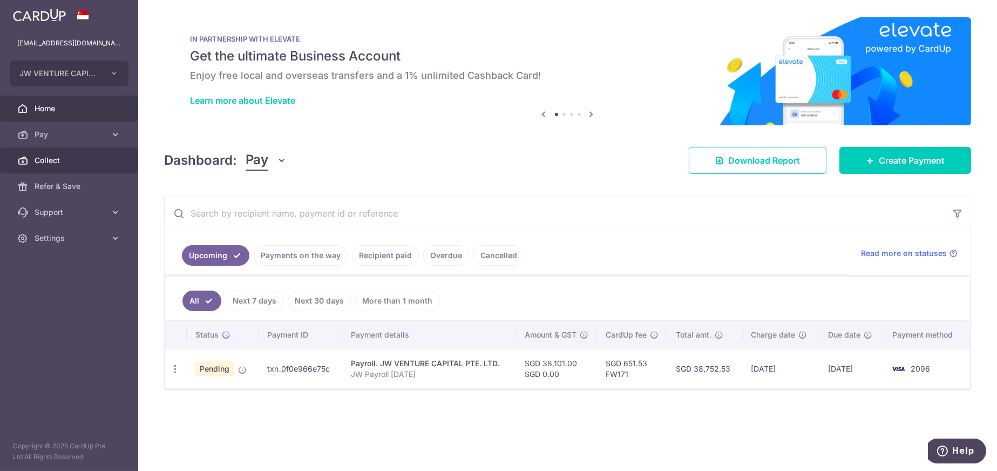
click at [42, 162] on span "Collect" at bounding box center [70, 160] width 71 height 11
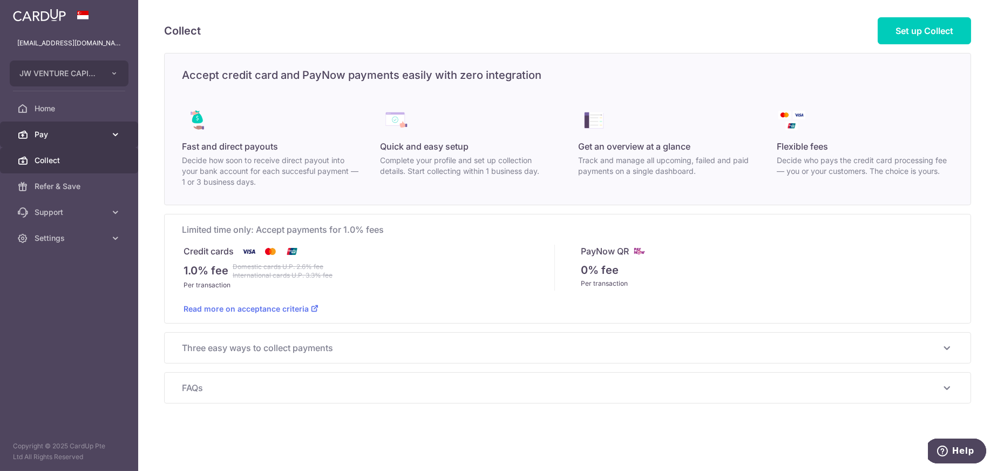
click at [44, 136] on span "Pay" at bounding box center [70, 134] width 71 height 11
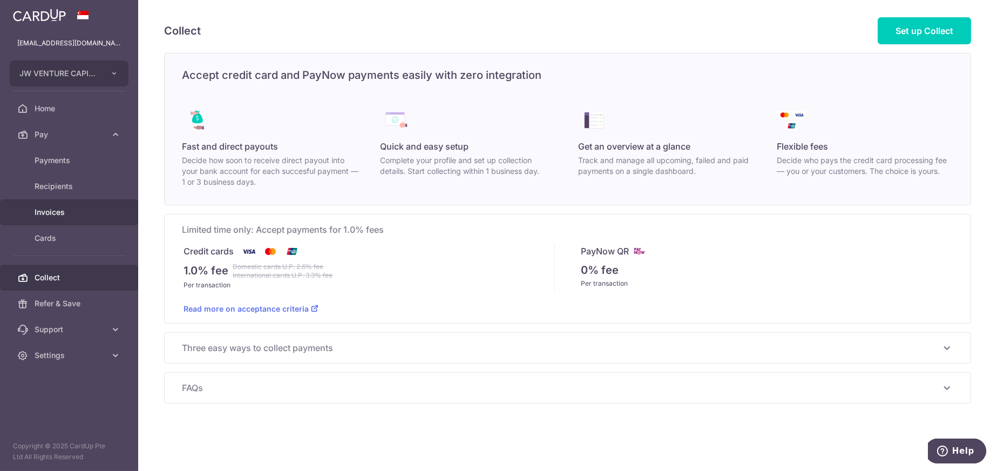
click at [53, 209] on span "Invoices" at bounding box center [70, 212] width 71 height 11
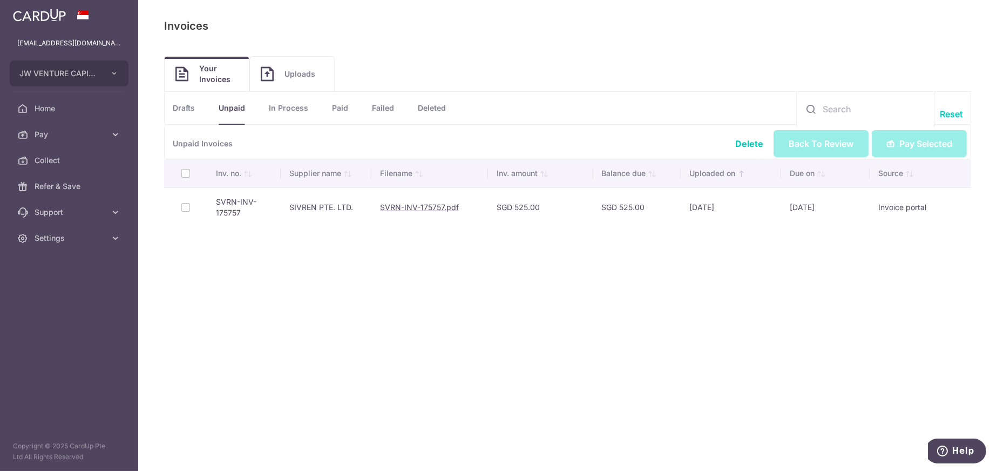
click at [189, 207] on td at bounding box center [185, 206] width 43 height 39
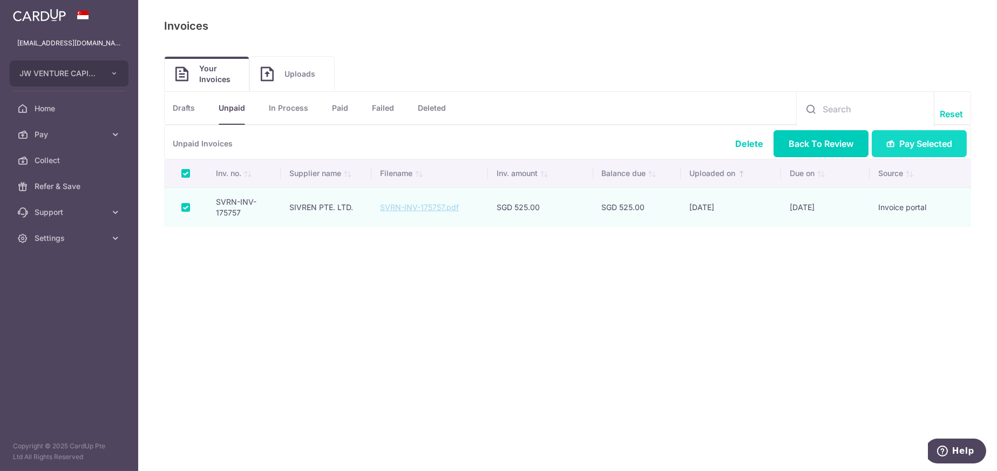
click at [911, 140] on span "Pay Selected" at bounding box center [925, 143] width 53 height 13
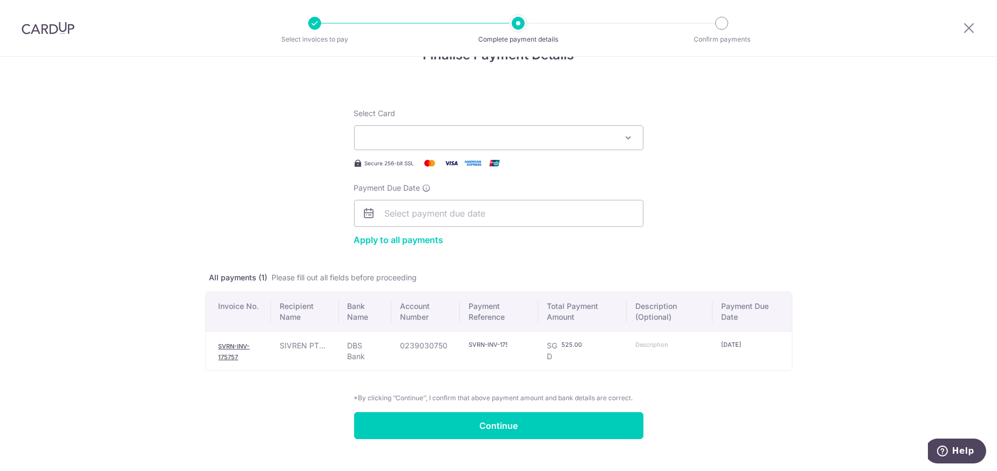
scroll to position [51, 0]
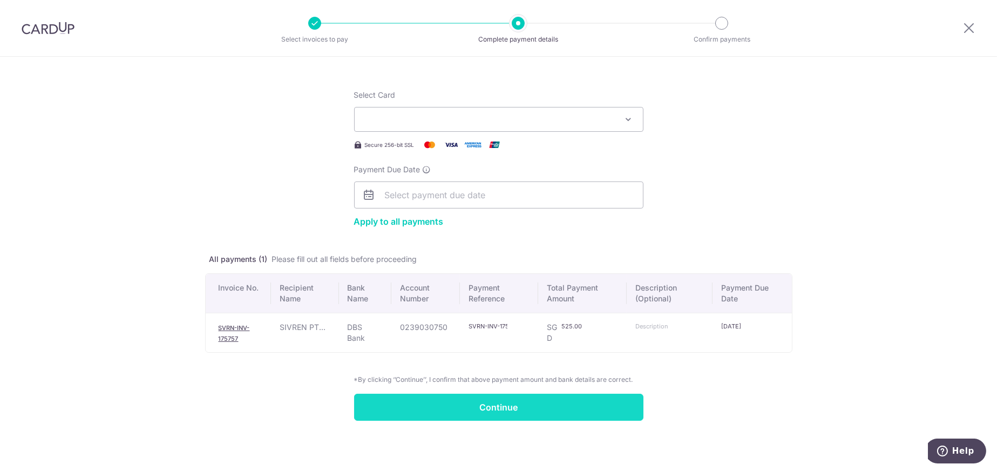
click at [515, 410] on input "Continue" at bounding box center [498, 406] width 289 height 27
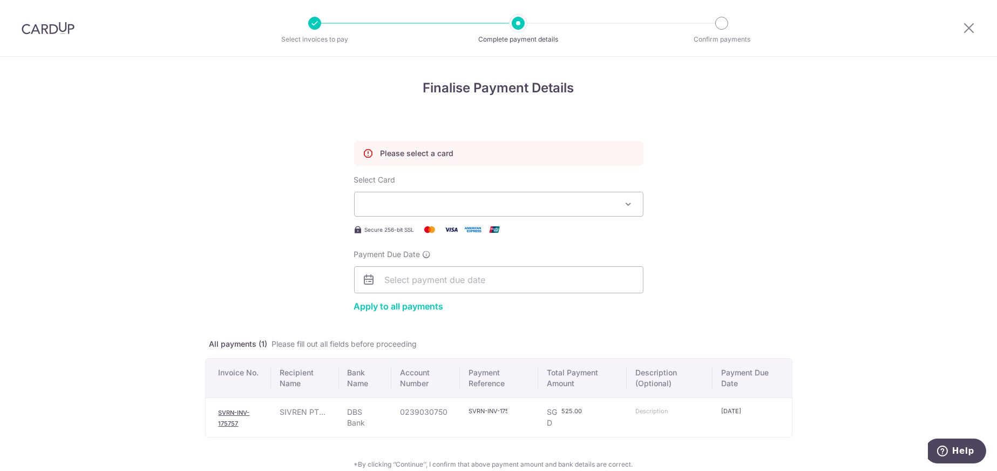
click at [494, 211] on button "Select Card" at bounding box center [498, 204] width 289 height 25
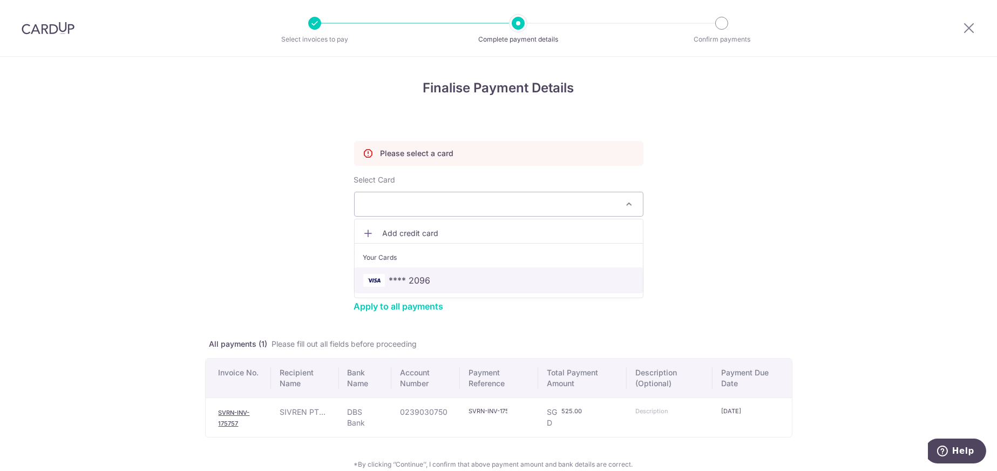
click at [409, 278] on span "**** 2096" at bounding box center [410, 280] width 42 height 13
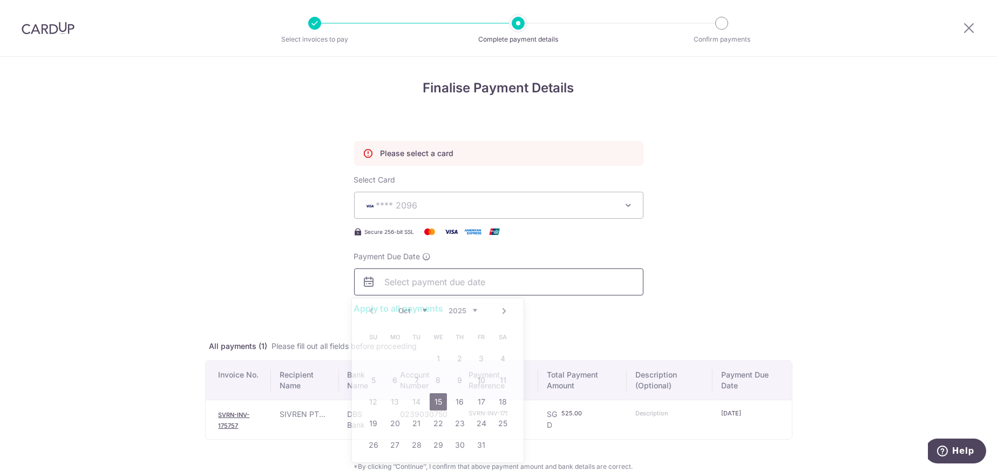
click at [423, 284] on input "Payment Due Date" at bounding box center [498, 281] width 289 height 27
click at [438, 397] on link "15" at bounding box center [438, 401] width 17 height 17
type input "[DATE]"
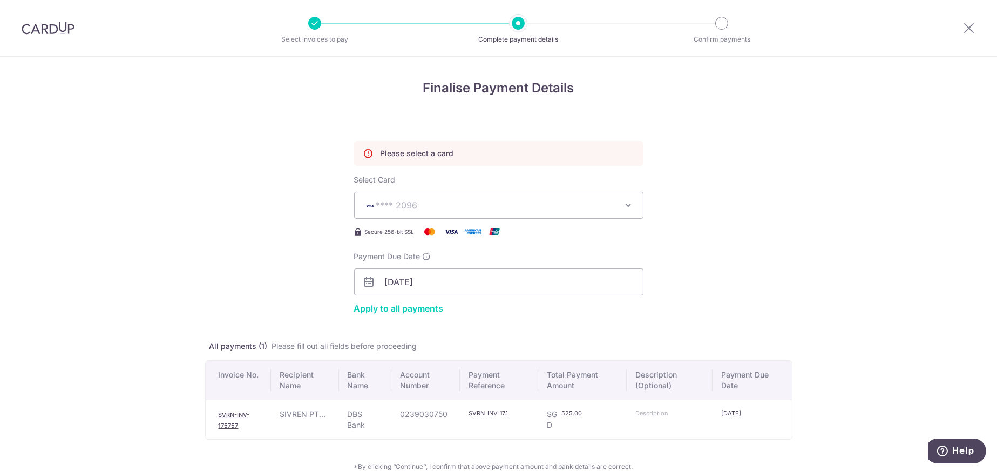
click at [596, 305] on div "Apply to all payments" at bounding box center [498, 308] width 289 height 13
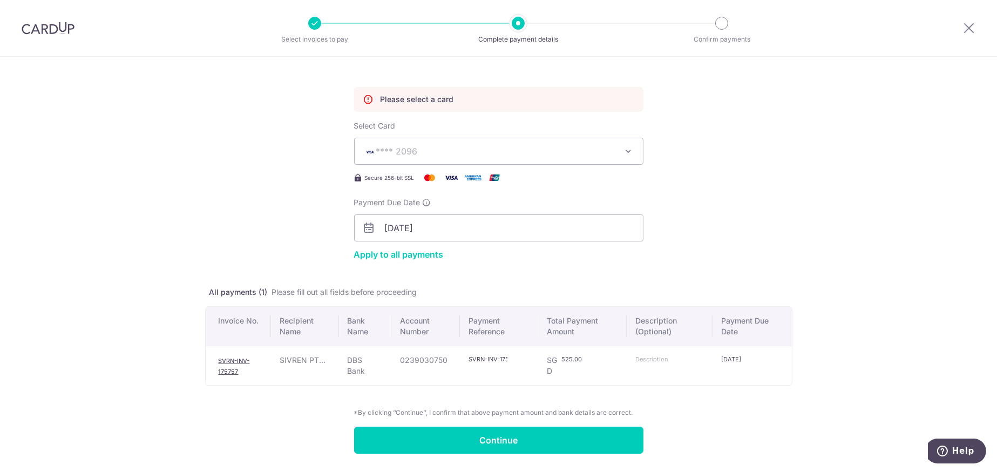
scroll to position [86, 0]
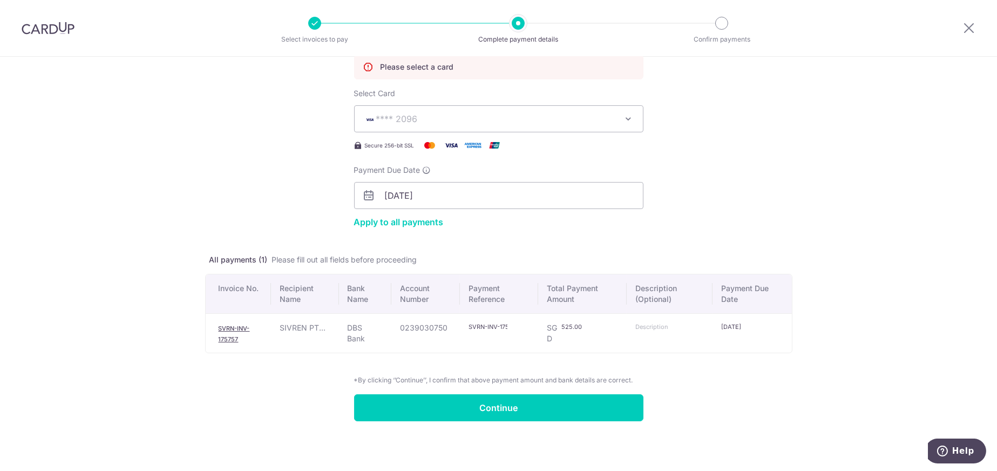
click at [652, 326] on input "text" at bounding box center [654, 326] width 39 height 9
click at [401, 115] on span "**** 2096" at bounding box center [397, 118] width 42 height 11
click at [405, 192] on span "**** 2096" at bounding box center [410, 195] width 42 height 13
click at [853, 113] on div "Finalise Payment Details Please select a card Select Card **** 2096 Add credit …" at bounding box center [498, 220] width 997 height 501
click at [975, 28] on div at bounding box center [969, 28] width 56 height 56
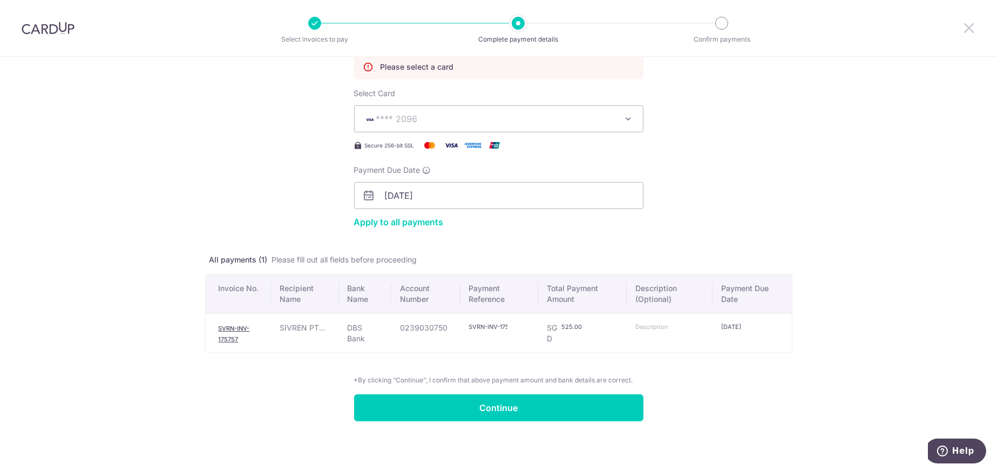
click at [972, 28] on icon at bounding box center [968, 27] width 13 height 13
